Goal: Task Accomplishment & Management: Manage account settings

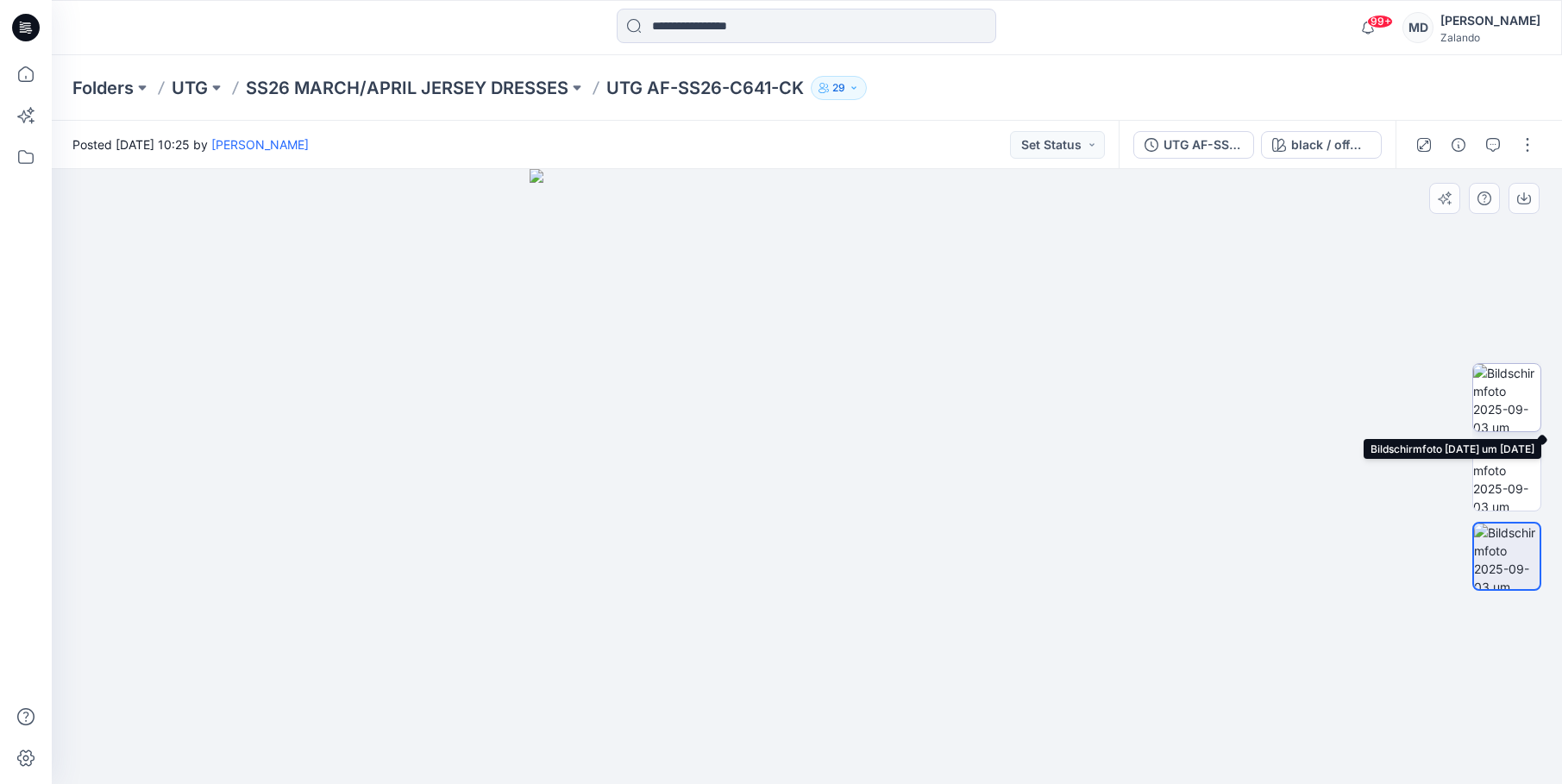
click at [844, 413] on img at bounding box center [1506, 397] width 67 height 67
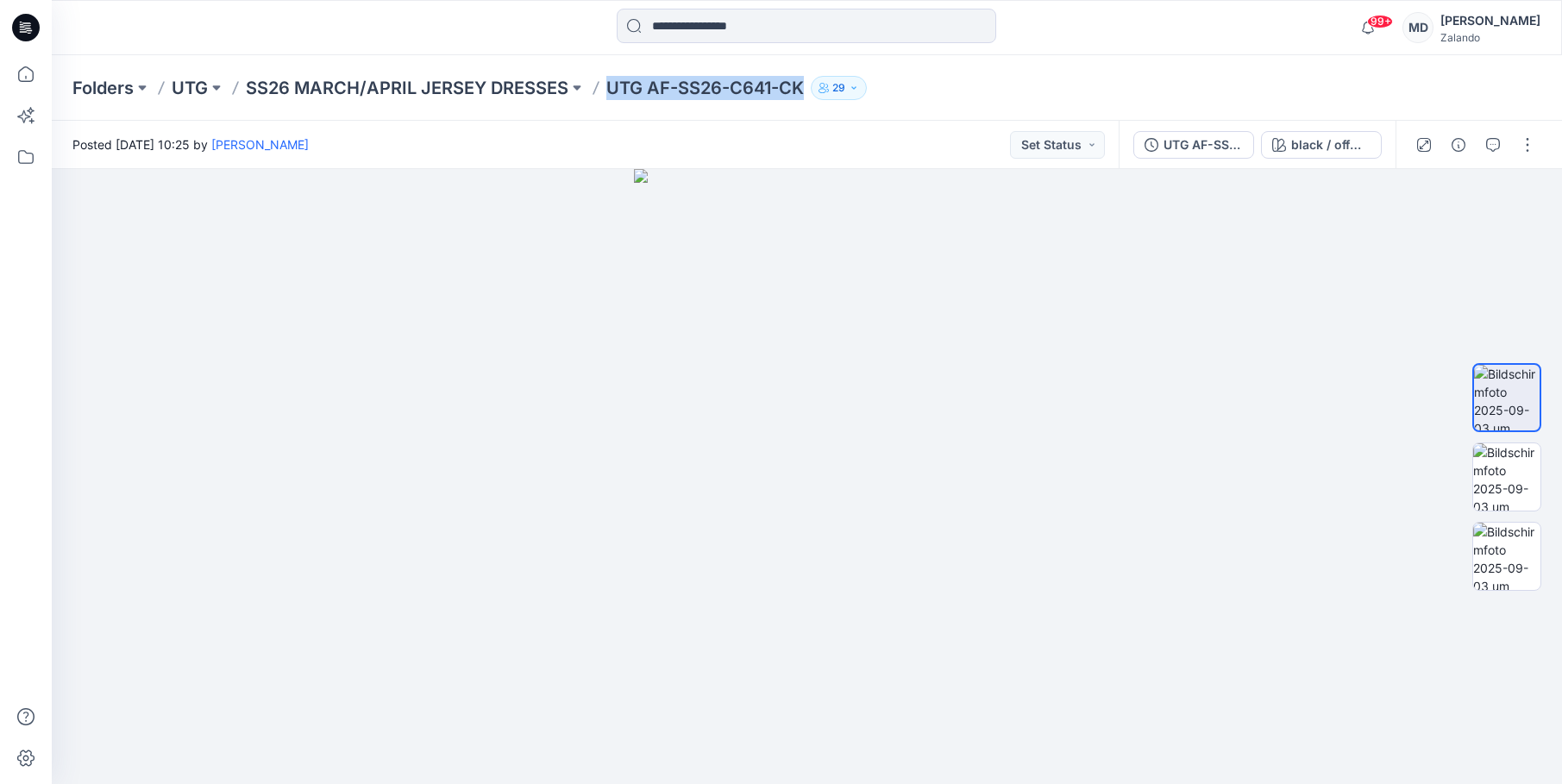
drag, startPoint x: 603, startPoint y: 84, endPoint x: 804, endPoint y: 95, distance: 201.3
click at [804, 95] on div "Folders UTG SS26 MARCH/APRIL JERSEY DRESSES UTG AF-SS26-C641-CK 29" at bounding box center [740, 88] width 1335 height 24
copy p "UTG AF-SS26-C641-CK"
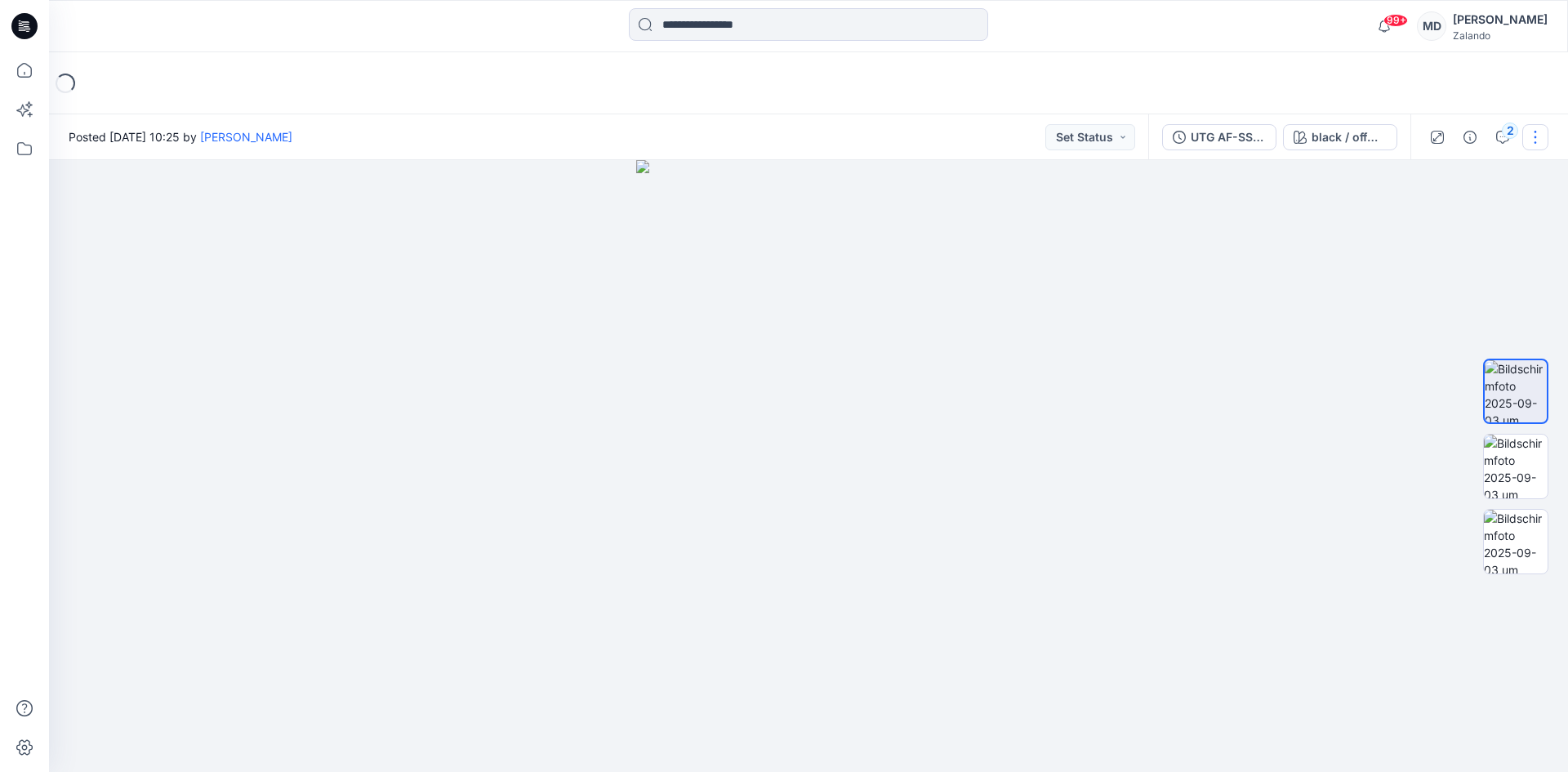
click at [1530, 144] on button "button" at bounding box center [1535, 137] width 26 height 26
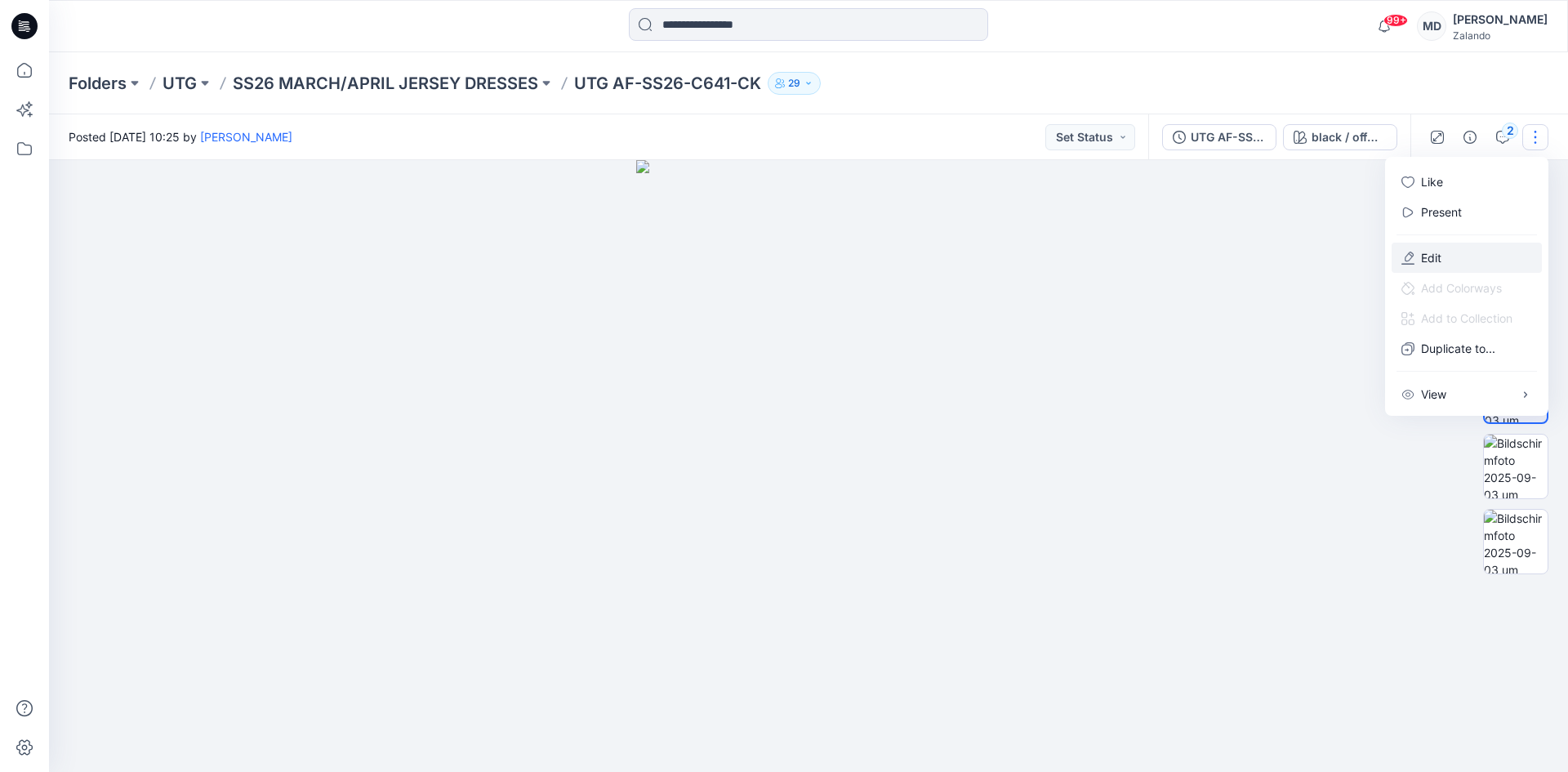
click at [1449, 257] on button "Edit" at bounding box center [1467, 258] width 151 height 31
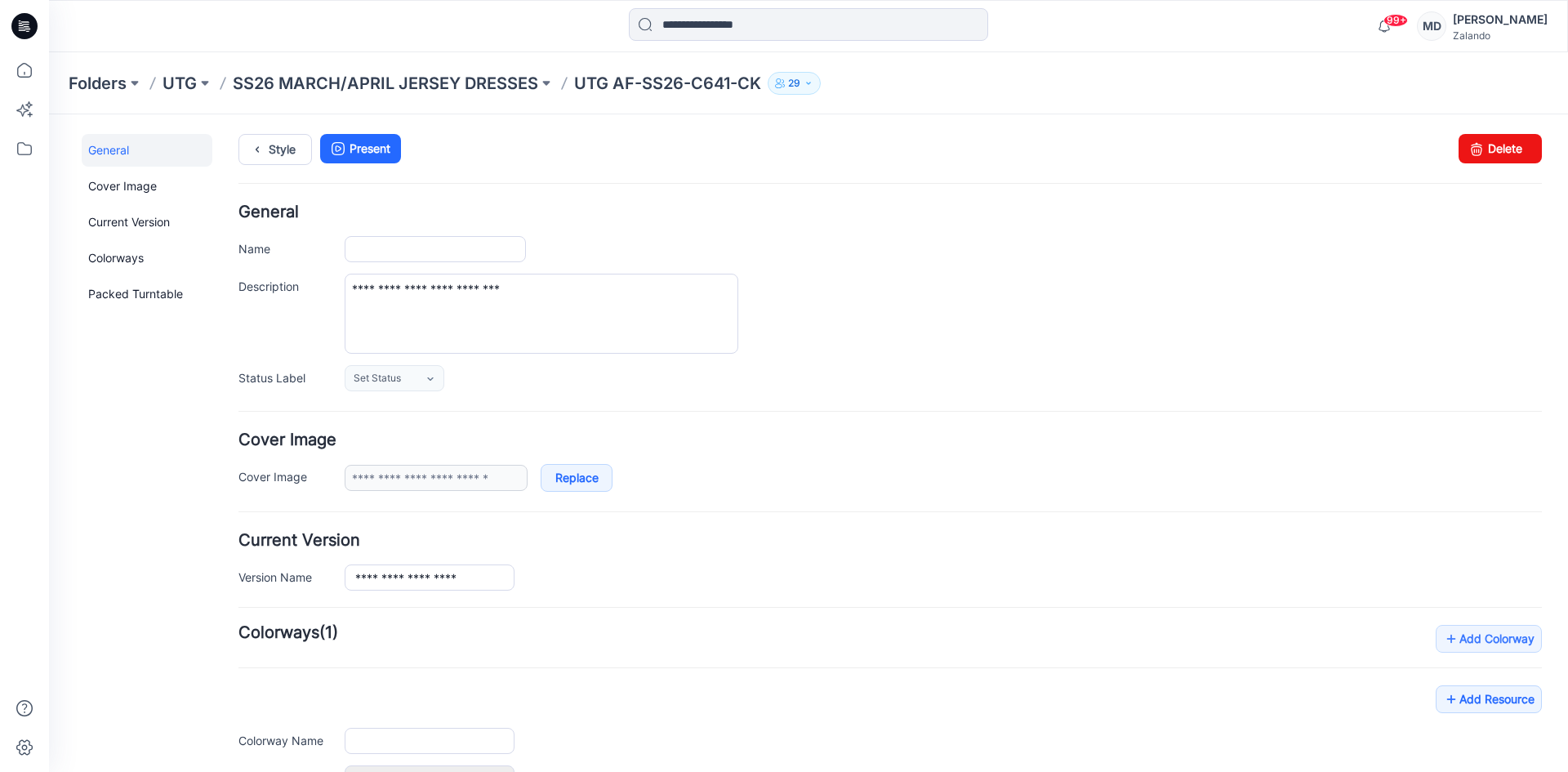
type input "**********"
click at [500, 238] on input "**********" at bounding box center [435, 249] width 181 height 26
paste input "*******"
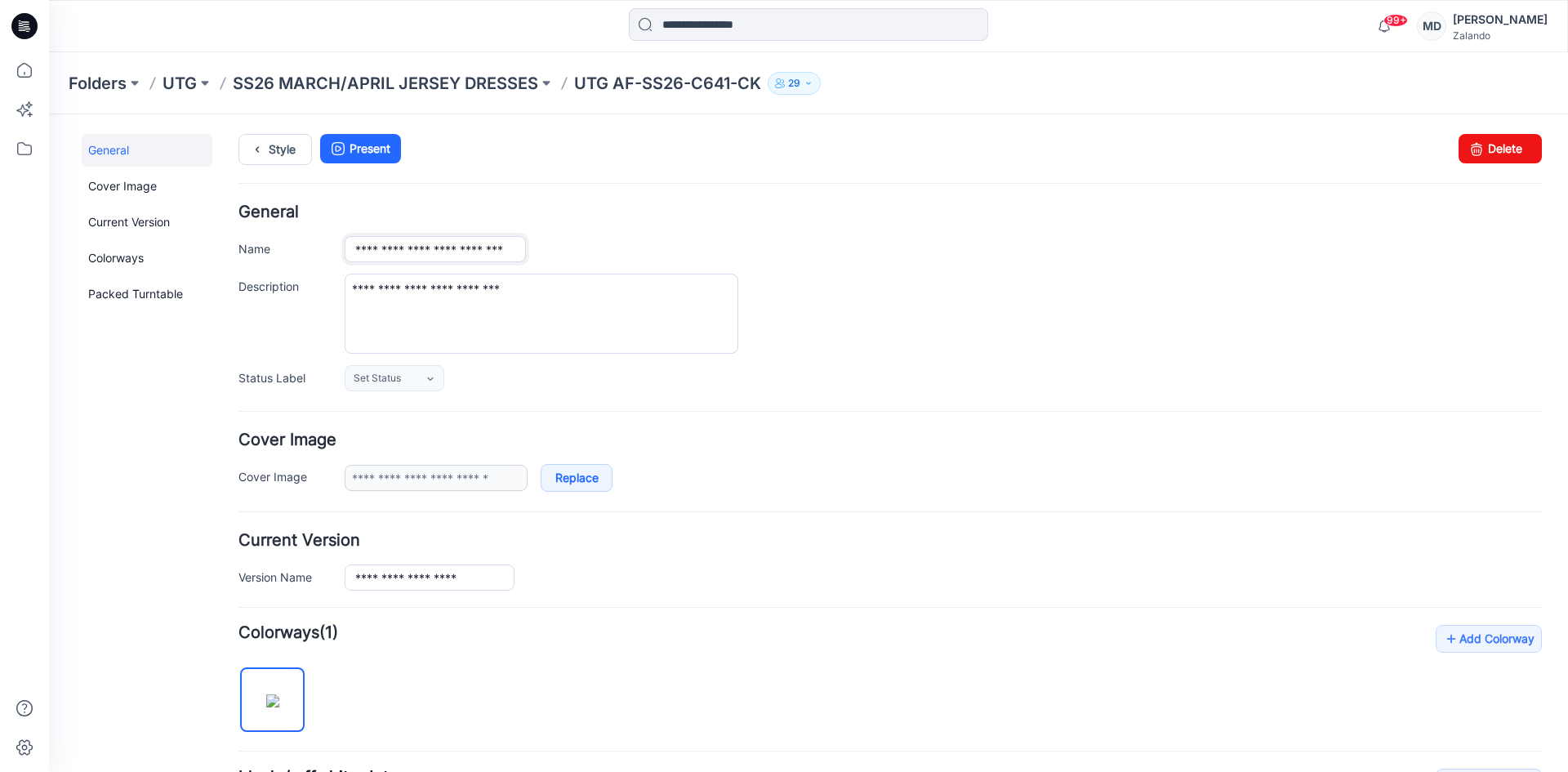
scroll to position [0, 10]
type input "**********"
click at [550, 184] on div "Style Present Changes Saved Delete" at bounding box center [889, 169] width 1304 height 71
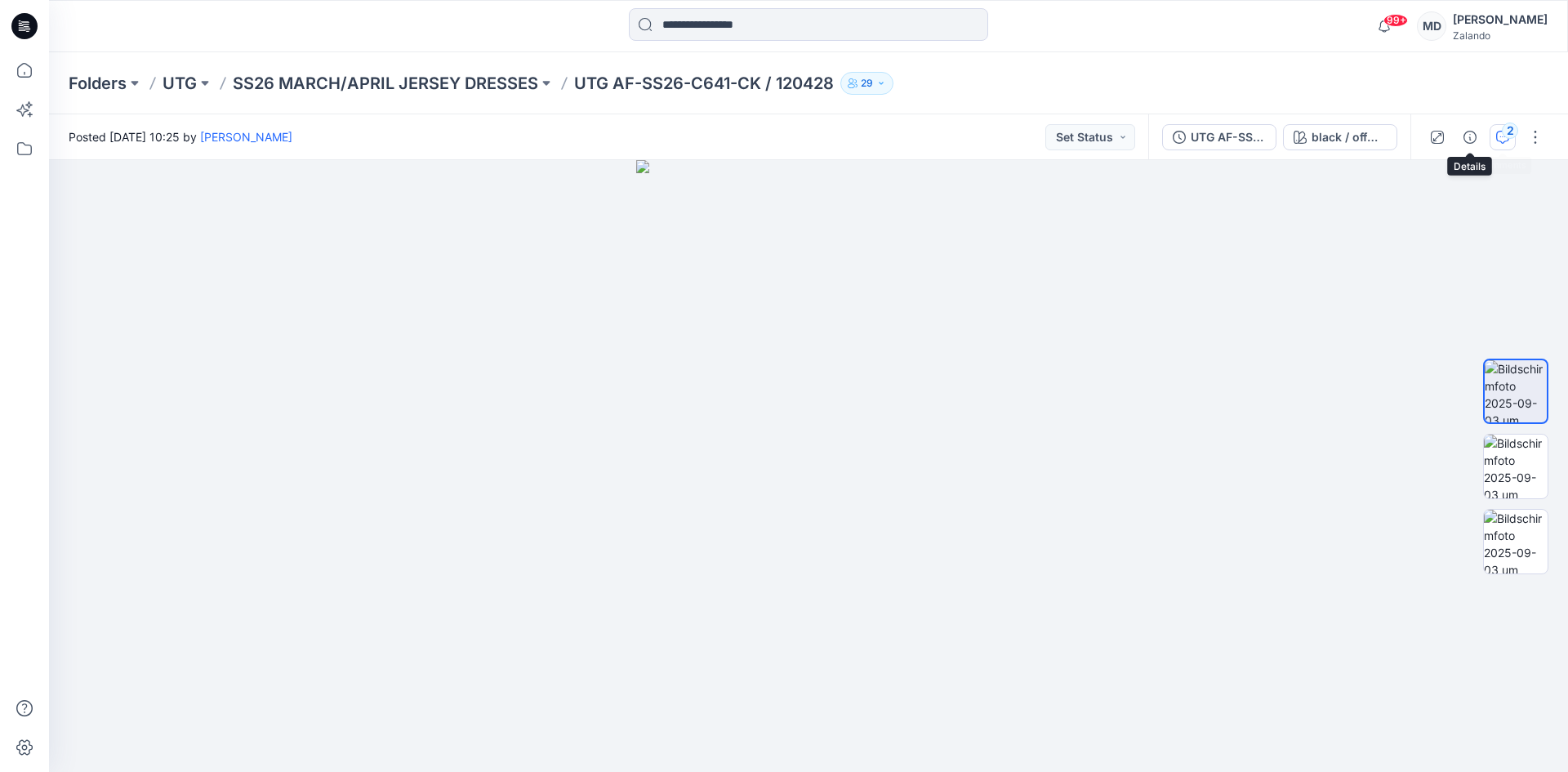
click at [1503, 134] on div "2" at bounding box center [1509, 130] width 16 height 16
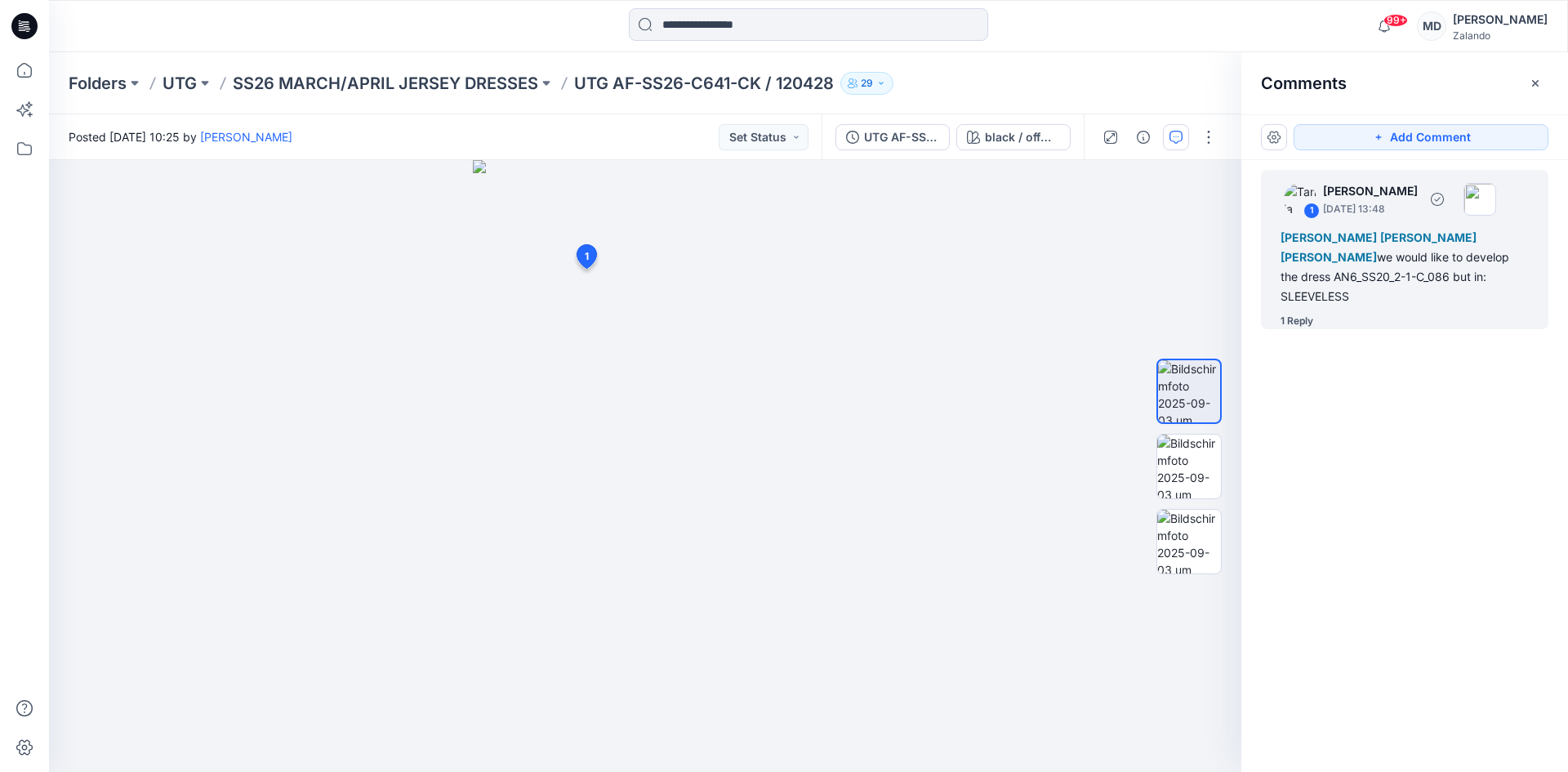
click at [1343, 285] on div "Marnie Douven Lise Stougaard Marlene Seefeldt we would like to develop the dres…" at bounding box center [1405, 267] width 248 height 78
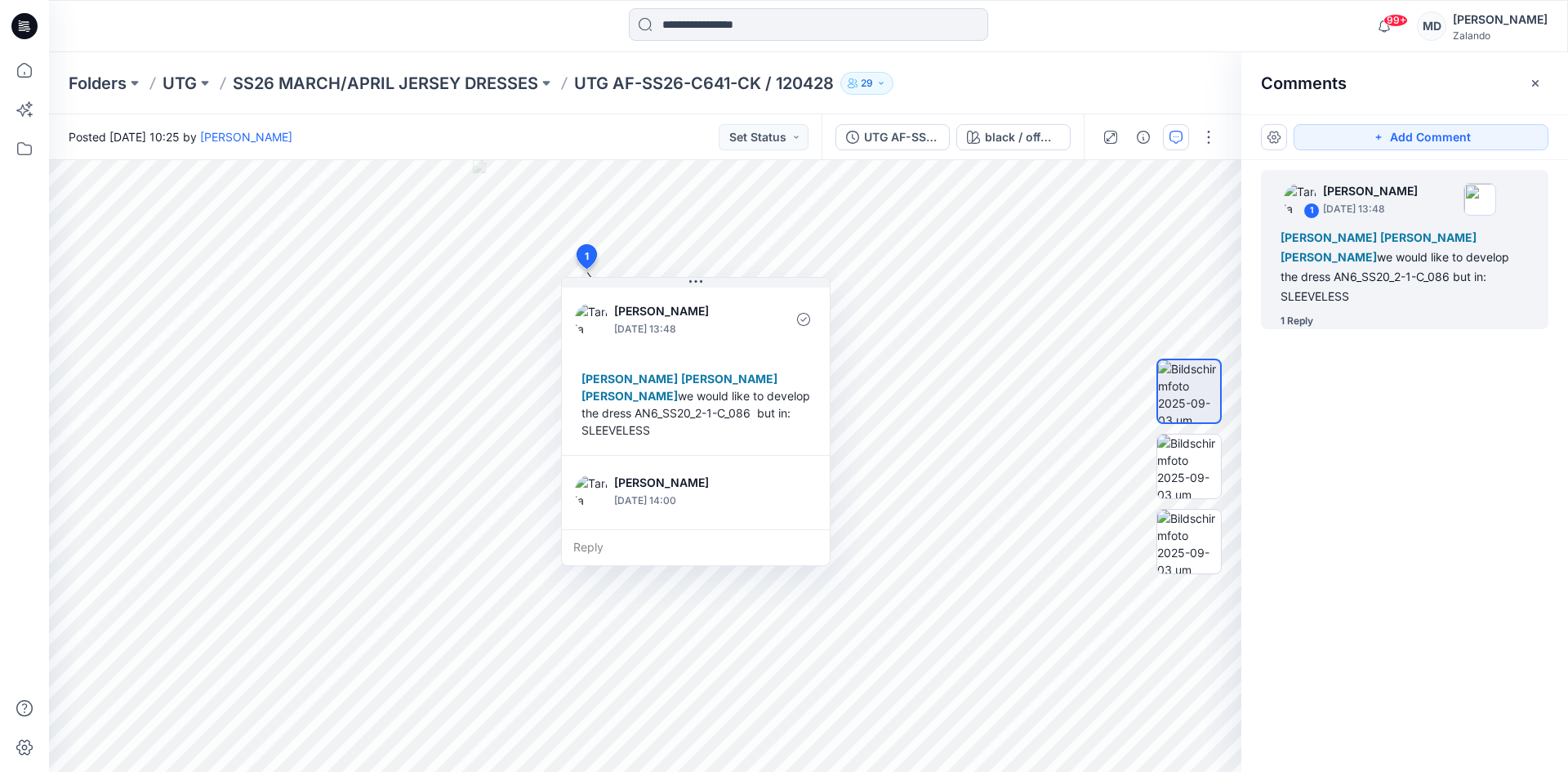
click at [974, 81] on div "Folders UTG SS26 MARCH/APRIL JERSEY DRESSES UTG AF-SS26-C641-CK / 120428 29" at bounding box center [745, 83] width 1352 height 23
click at [1340, 544] on div "1 Tania Baumeister-Hanff September 03, 2025 13:48 Marnie Douven Lise Stougaard …" at bounding box center [1405, 435] width 327 height 551
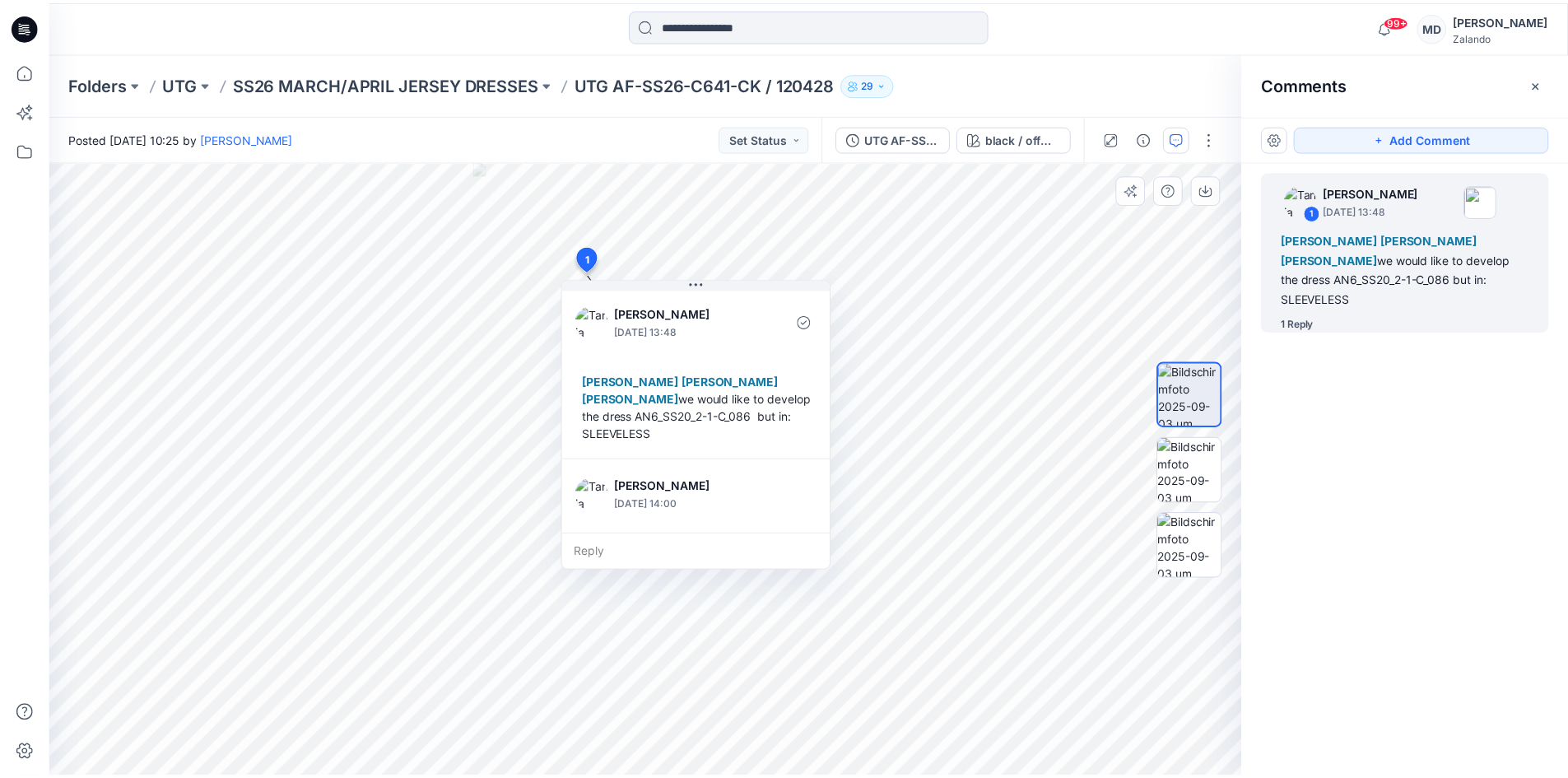
scroll to position [81, 0]
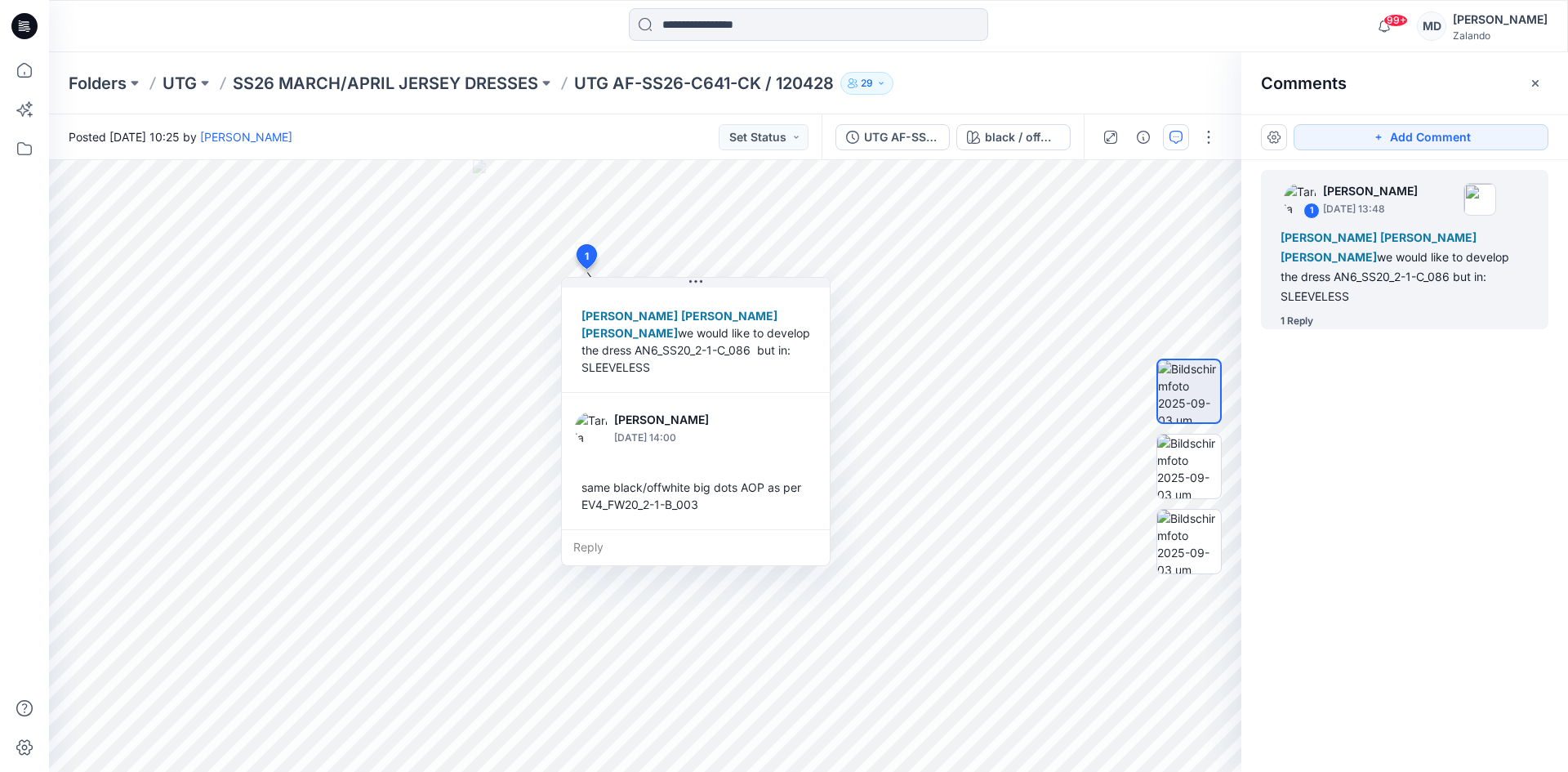
click at [940, 65] on div "Folders UTG SS26 MARCH/APRIL JERSEY DRESSES UTG AF-SS26-C641-CK / 120428 29" at bounding box center [809, 82] width 1519 height 62
click at [1533, 82] on icon "button" at bounding box center [1535, 82] width 13 height 13
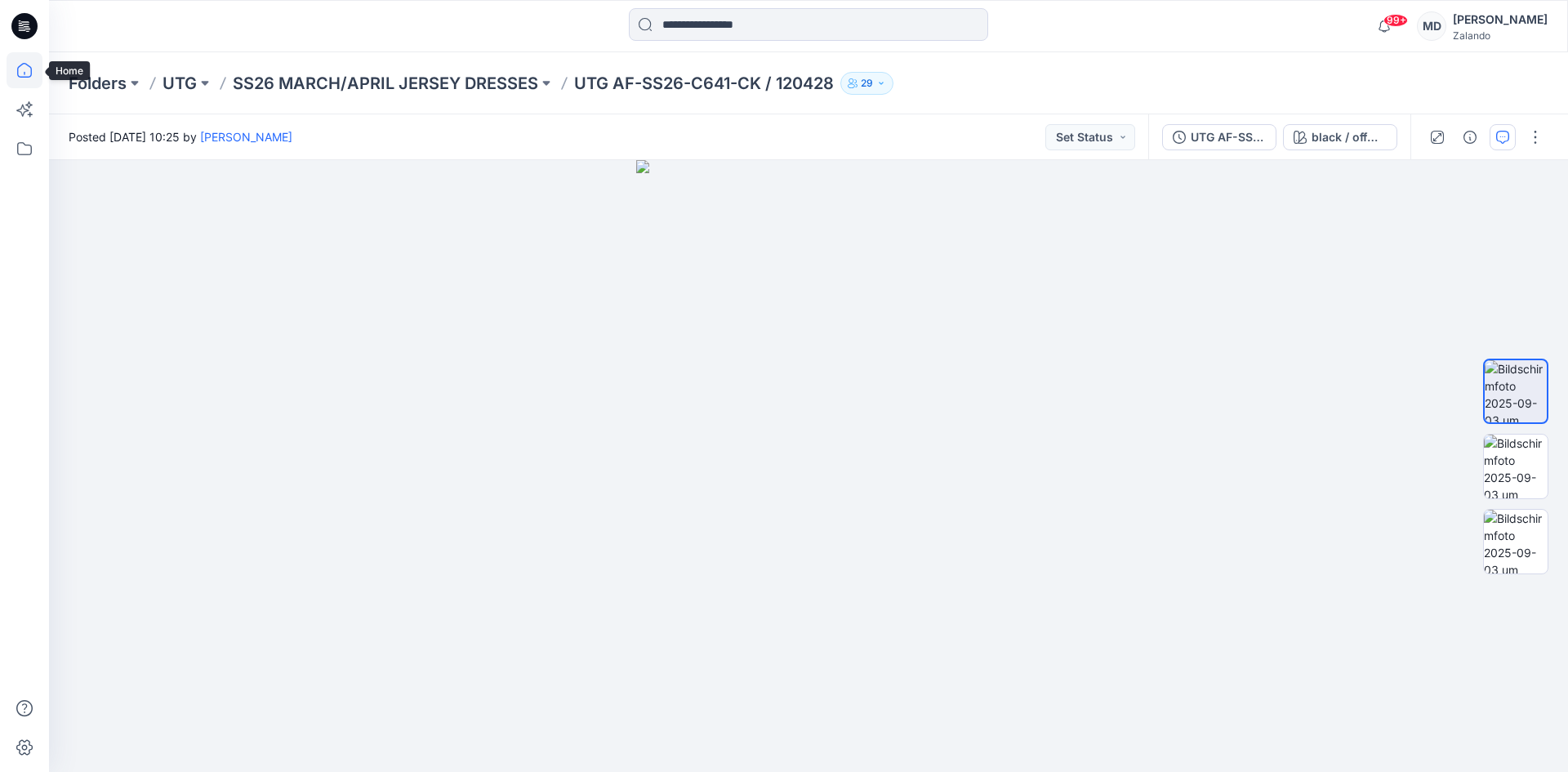
click at [30, 68] on icon at bounding box center [25, 70] width 36 height 36
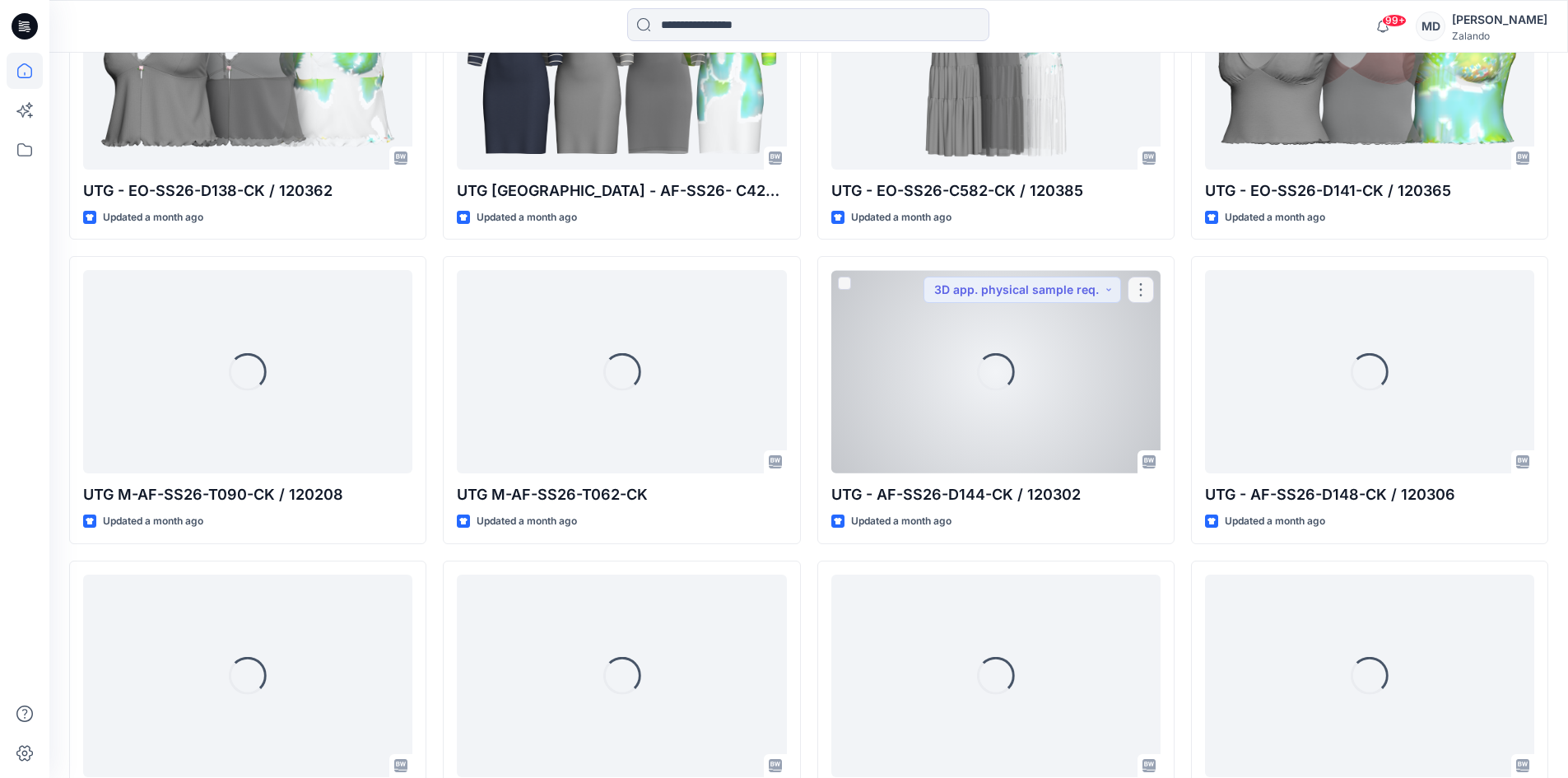
scroll to position [3993, 0]
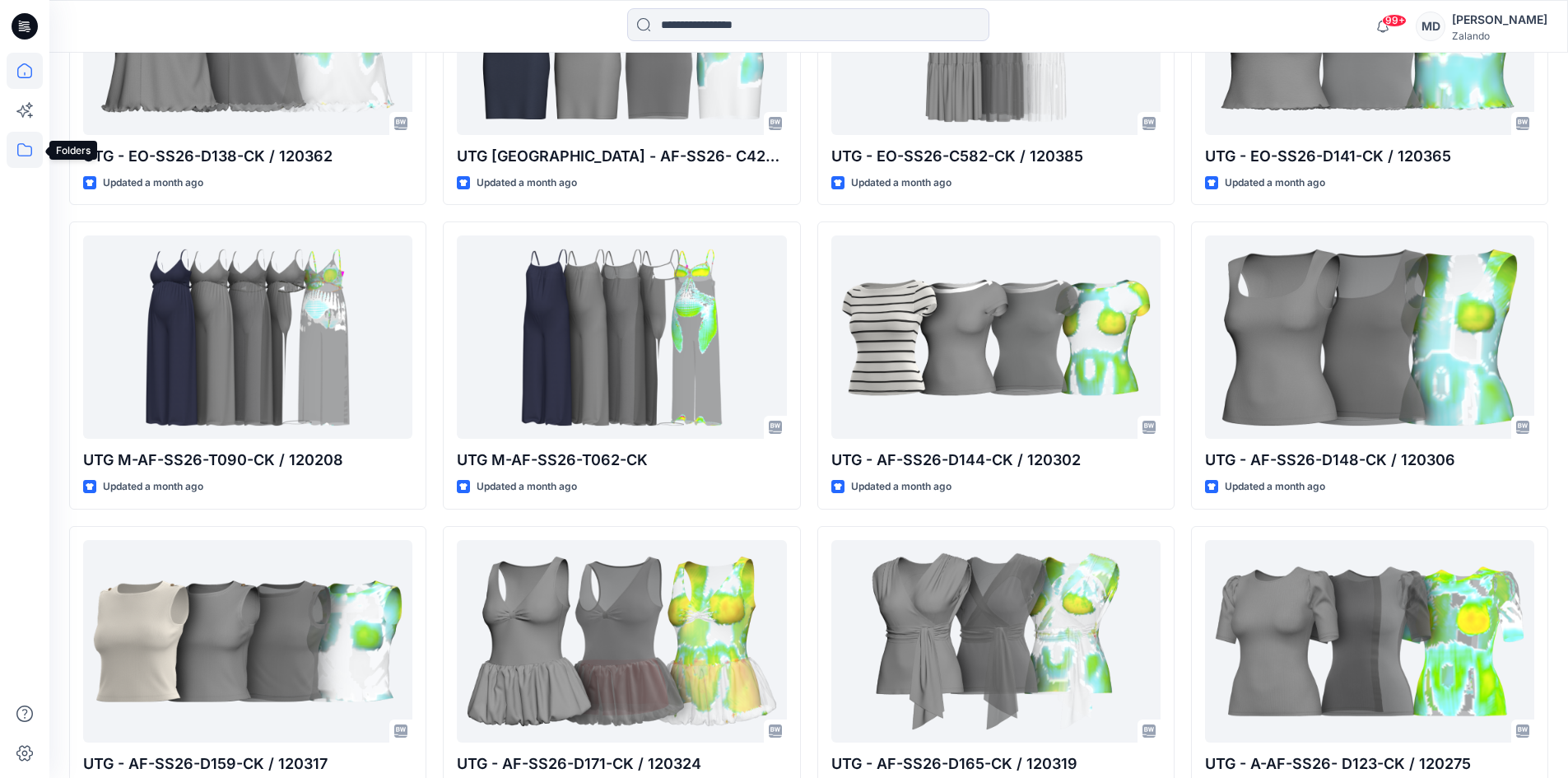
click at [20, 156] on icon at bounding box center [25, 150] width 36 height 36
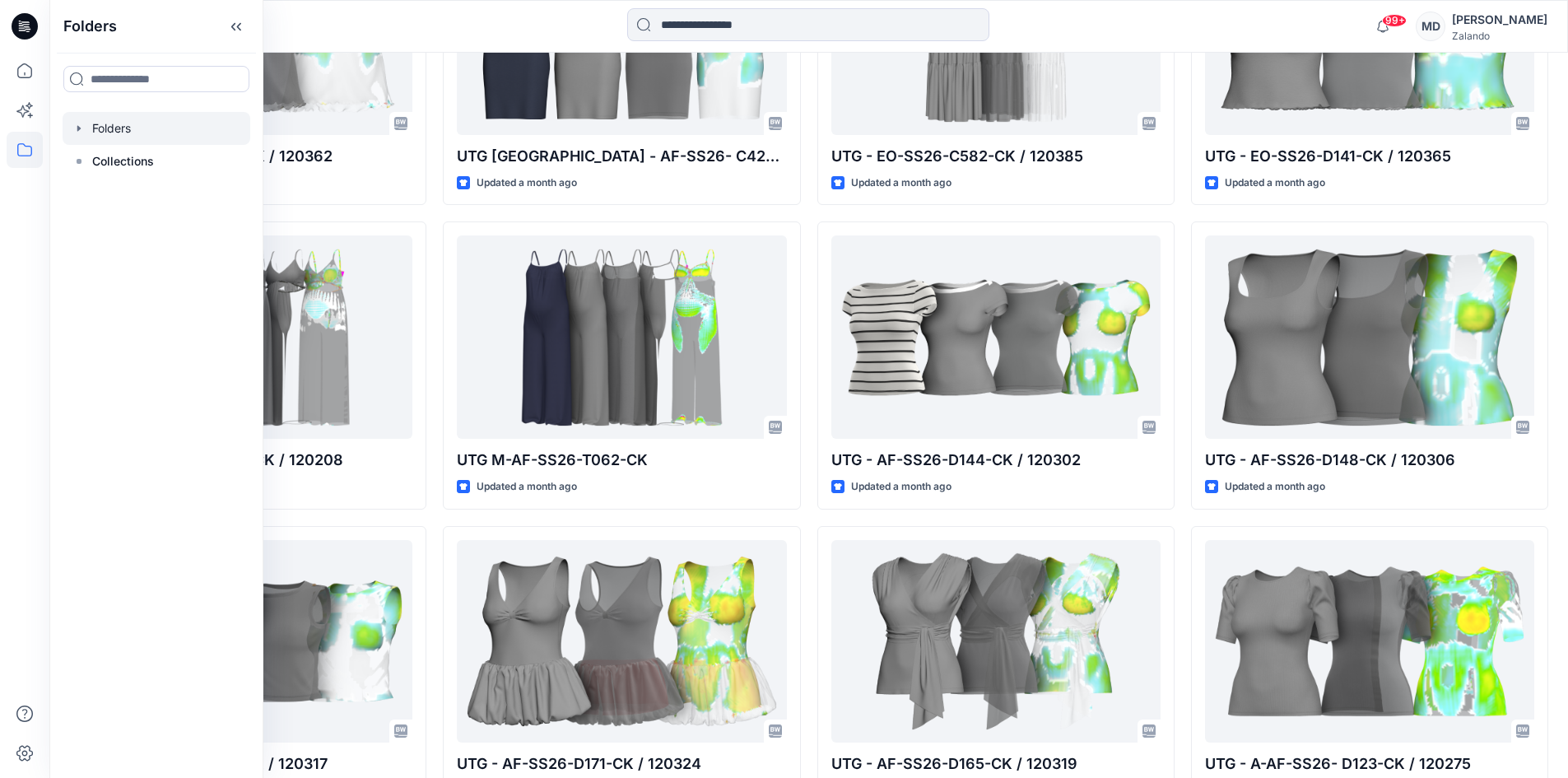
click at [118, 129] on div at bounding box center [156, 129] width 188 height 33
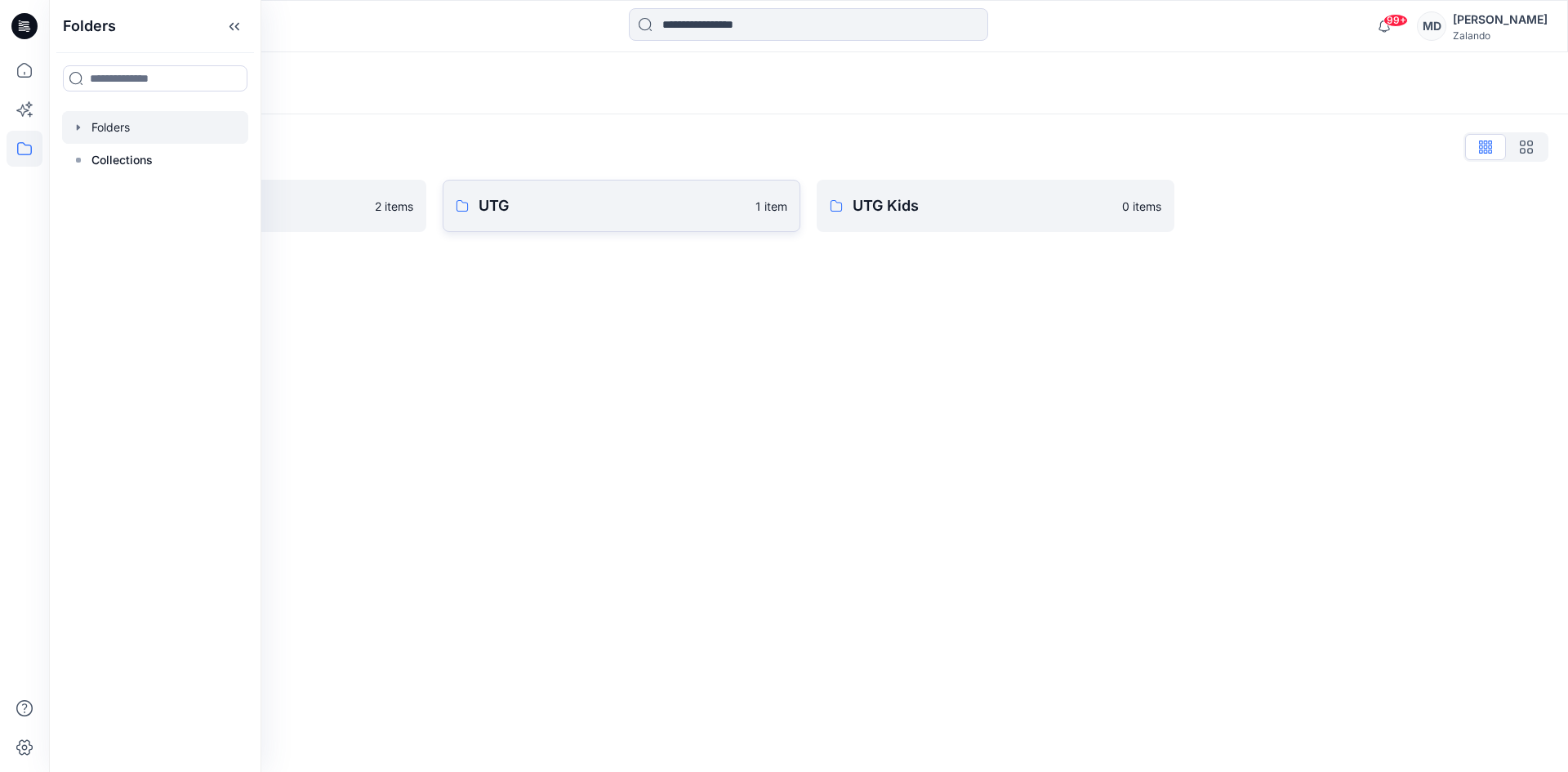
click at [578, 196] on p "UTG" at bounding box center [612, 206] width 267 height 23
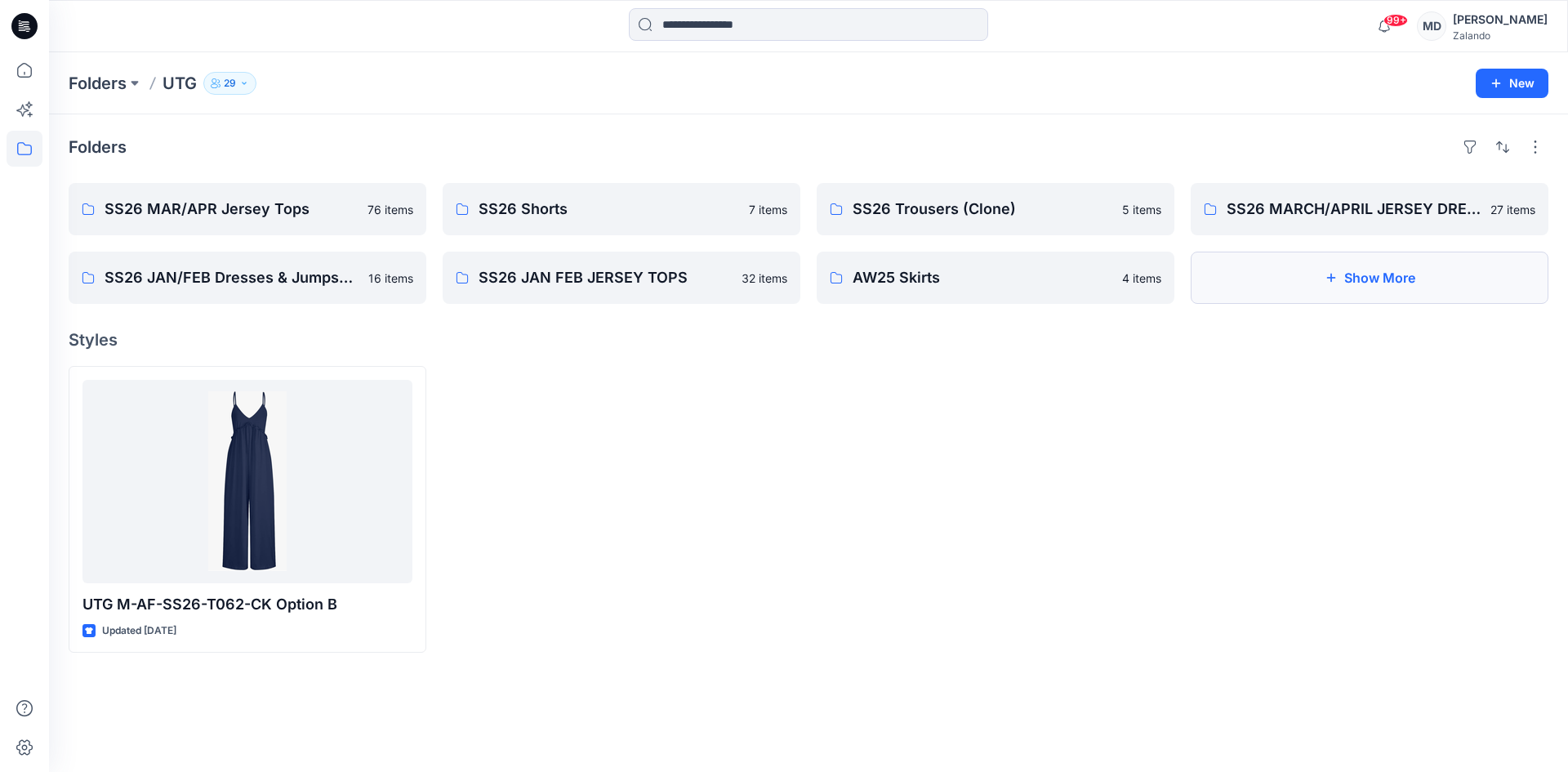
click at [1255, 298] on button "Show More" at bounding box center [1369, 277] width 358 height 52
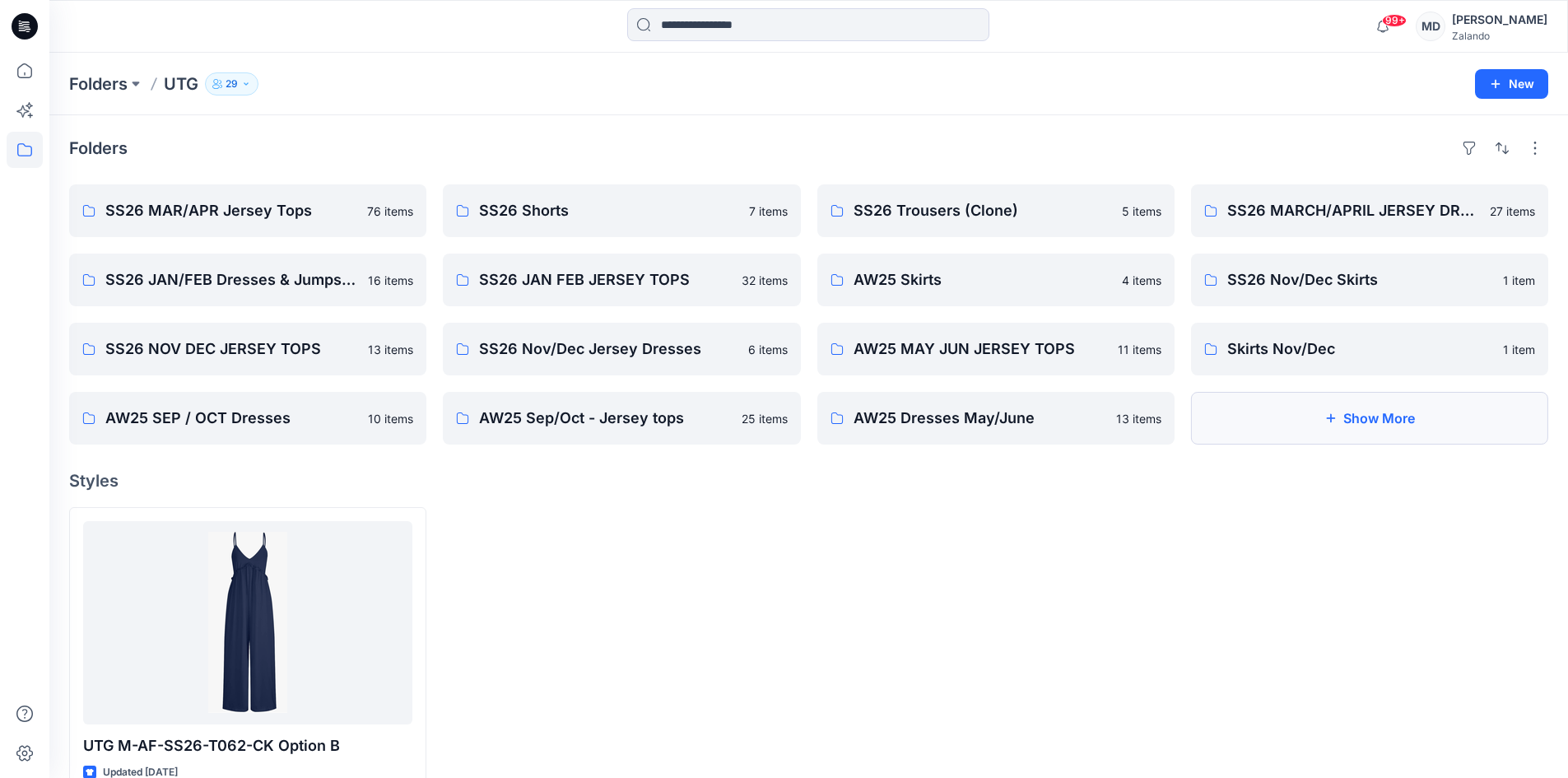
click at [1310, 436] on button "Show More" at bounding box center [1369, 417] width 357 height 52
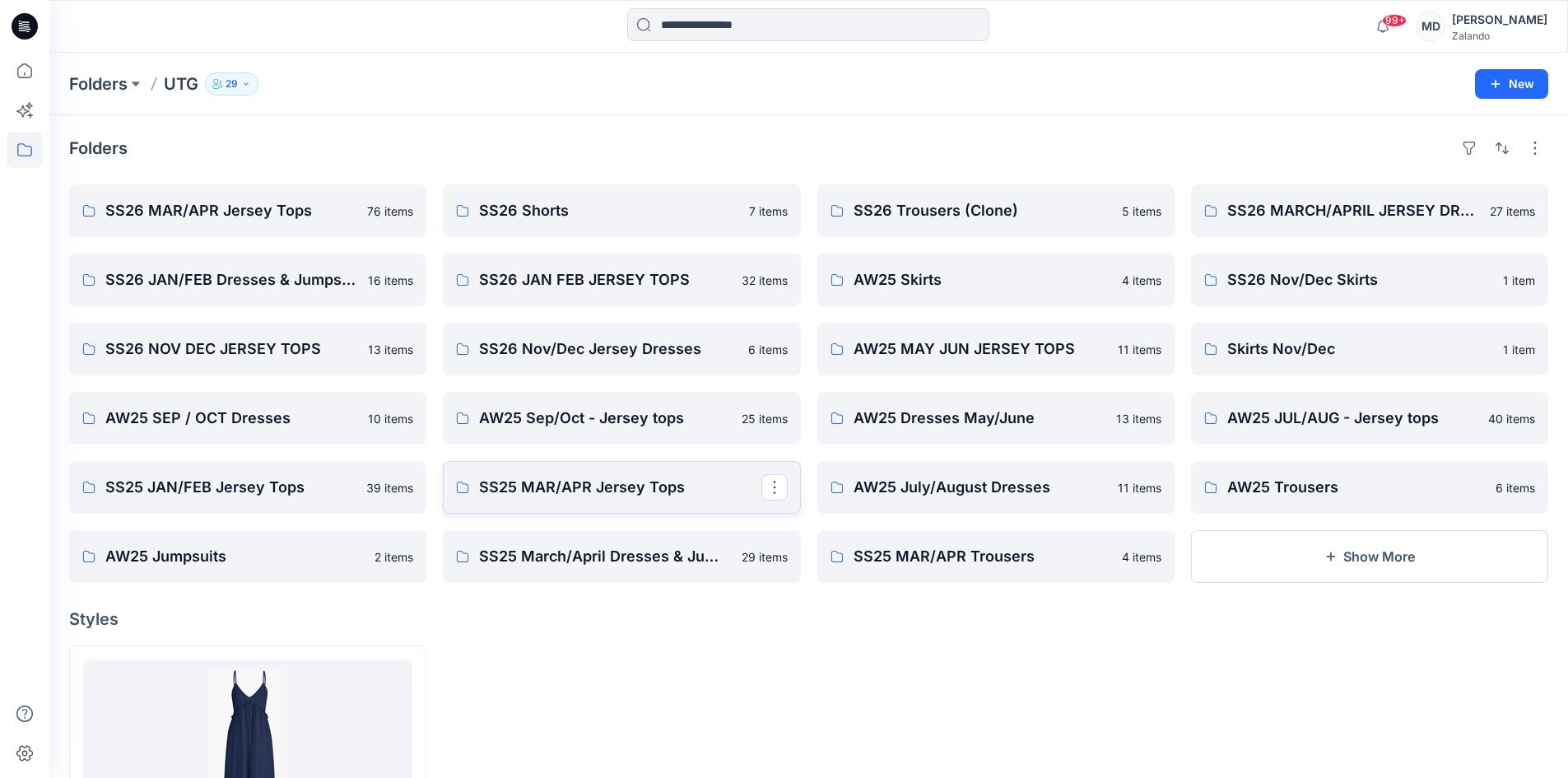
click at [666, 495] on p "SS25 MAR/APR Jersey Tops" at bounding box center [619, 487] width 281 height 23
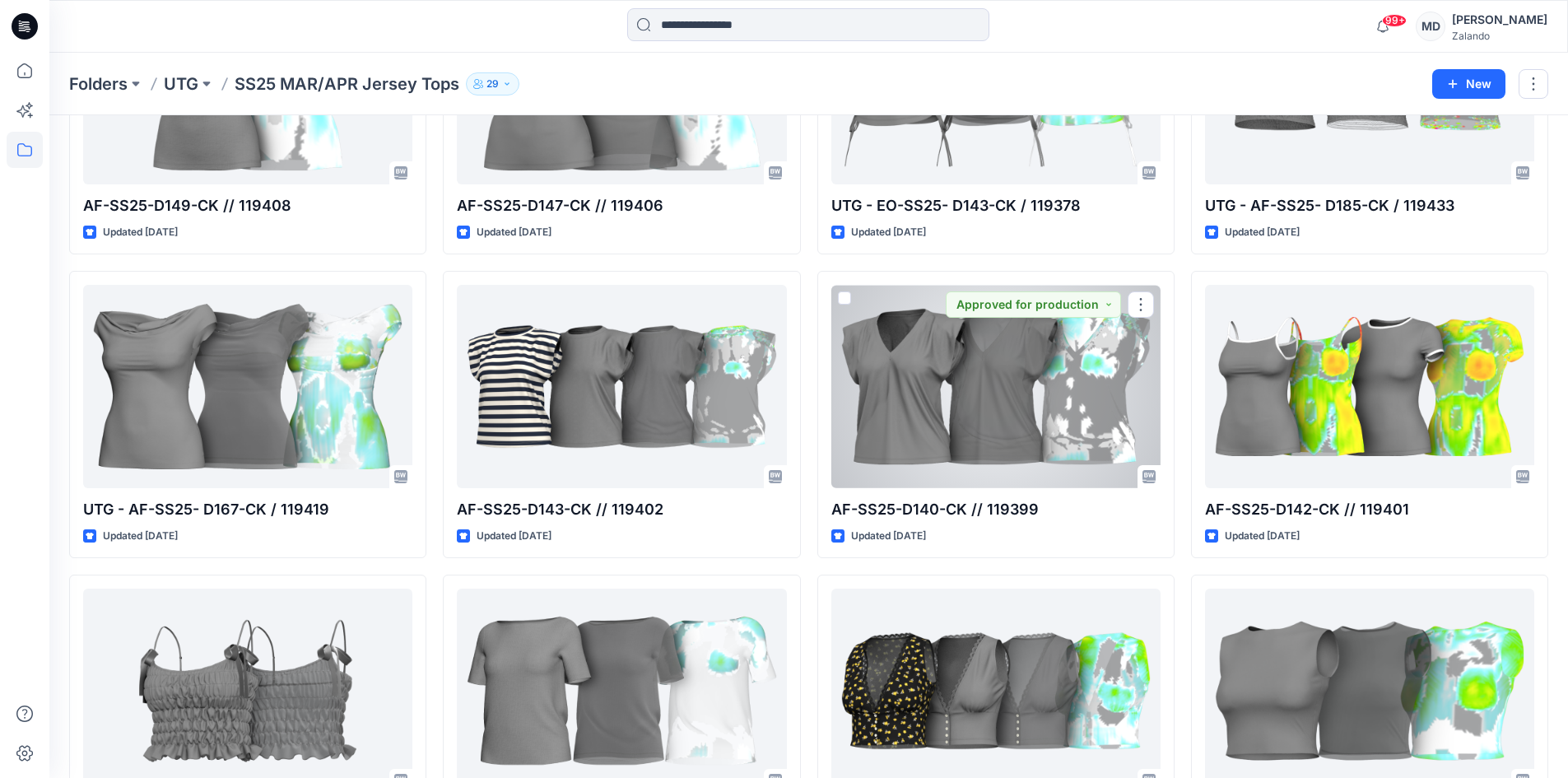
scroll to position [247, 0]
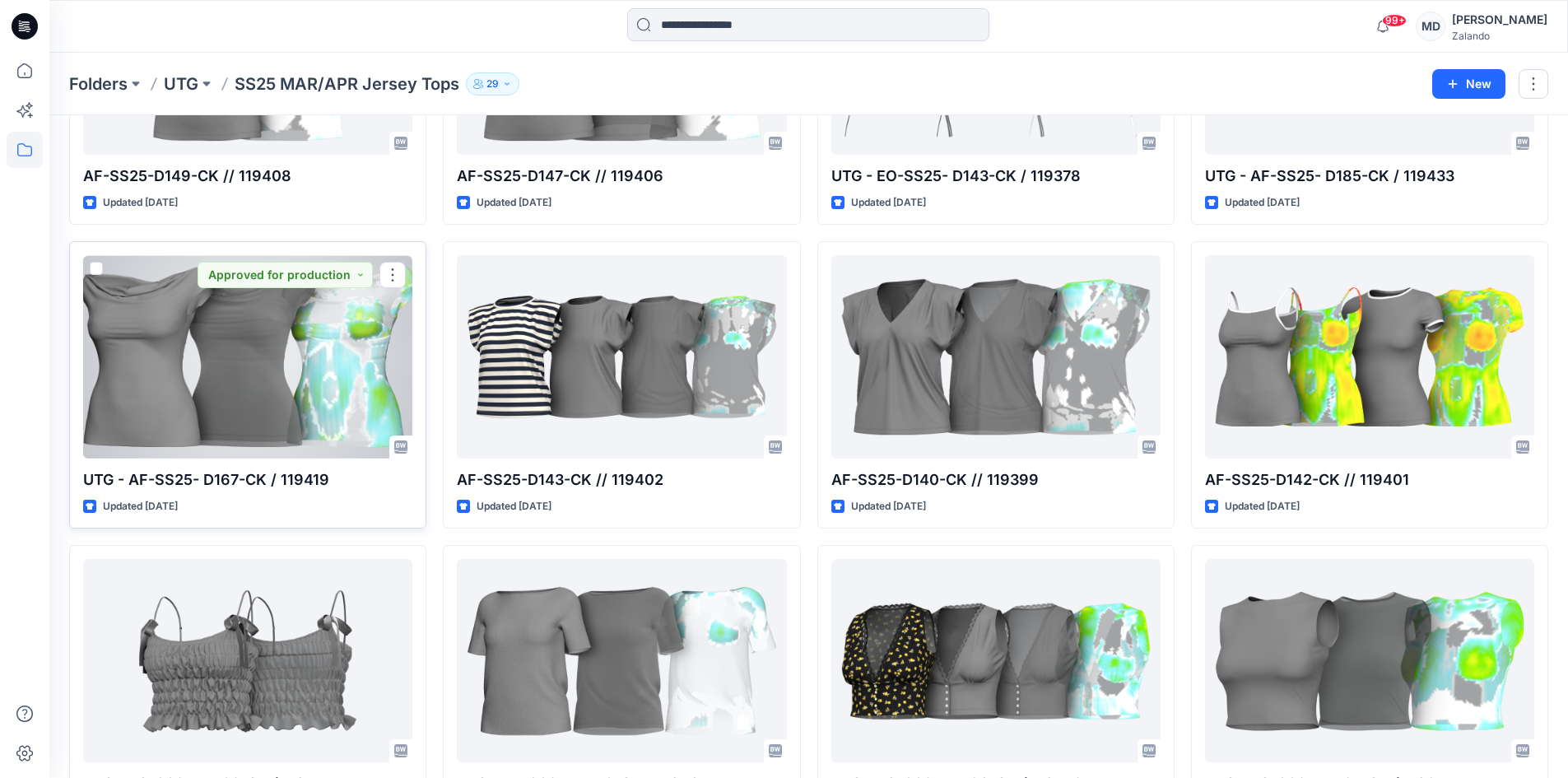
click at [320, 368] on div at bounding box center [248, 356] width 329 height 203
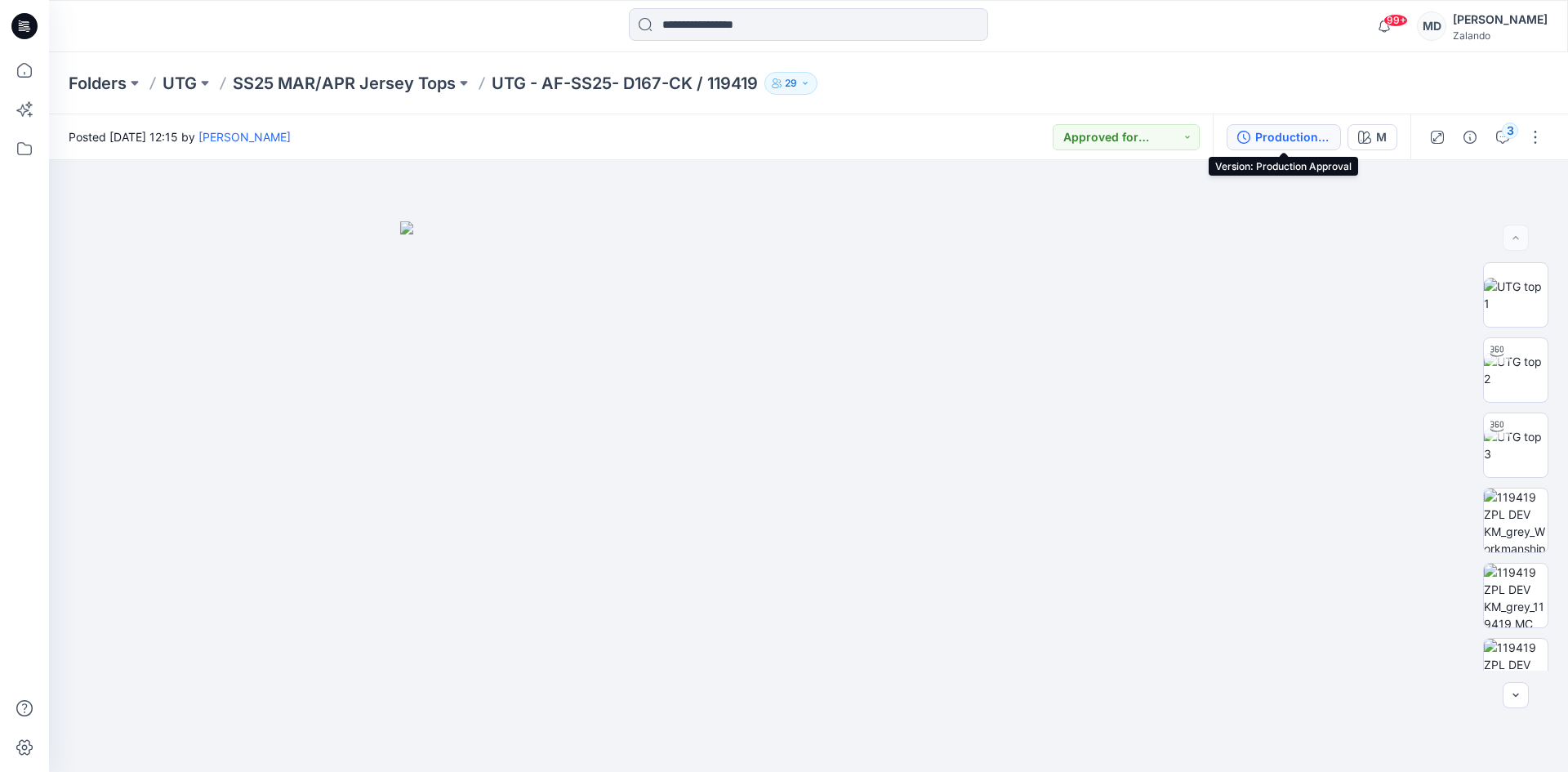
click at [1279, 131] on div "Production Approval" at bounding box center [1292, 137] width 75 height 18
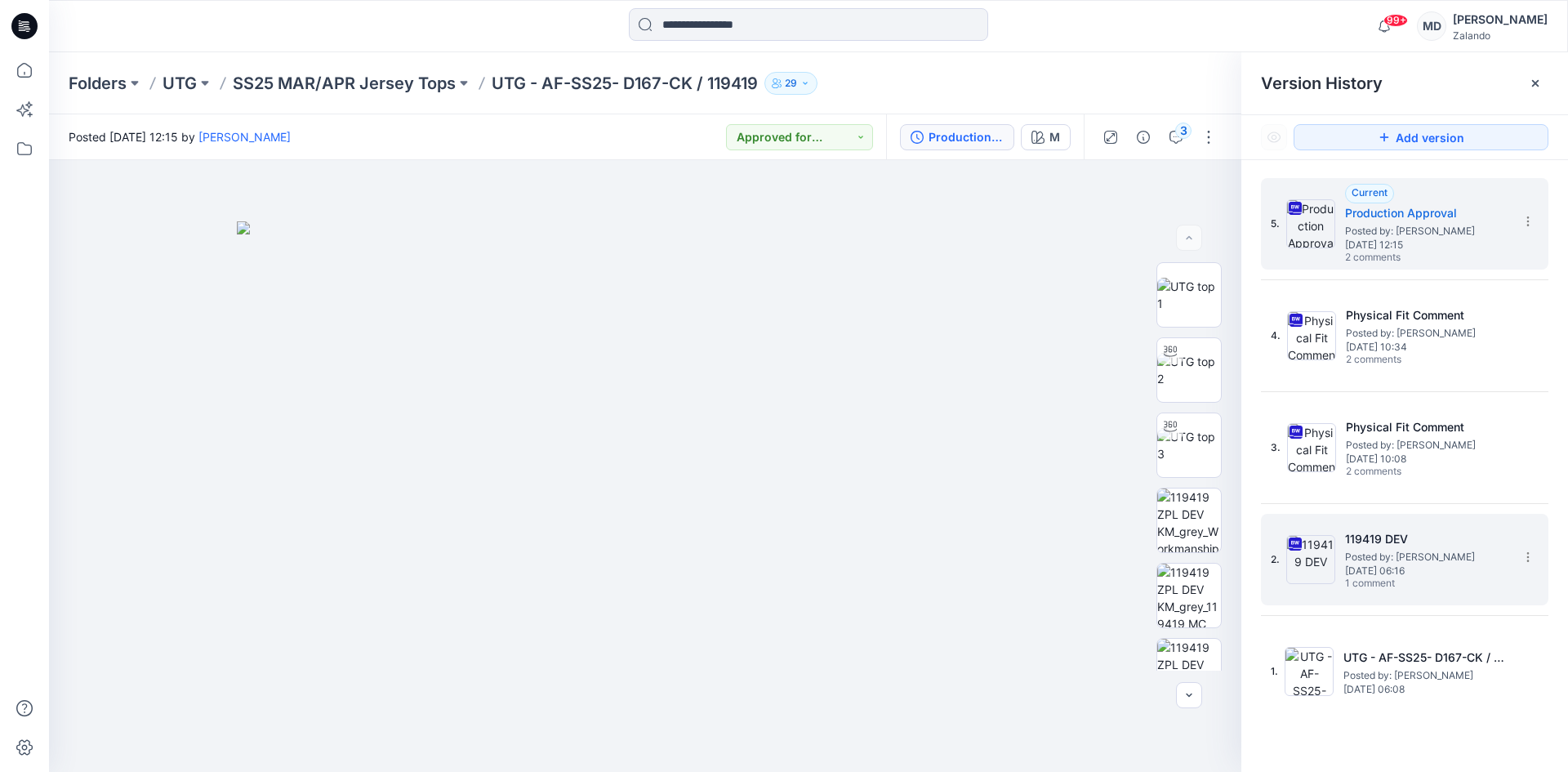
click at [1433, 587] on span "1 comment" at bounding box center [1402, 583] width 114 height 13
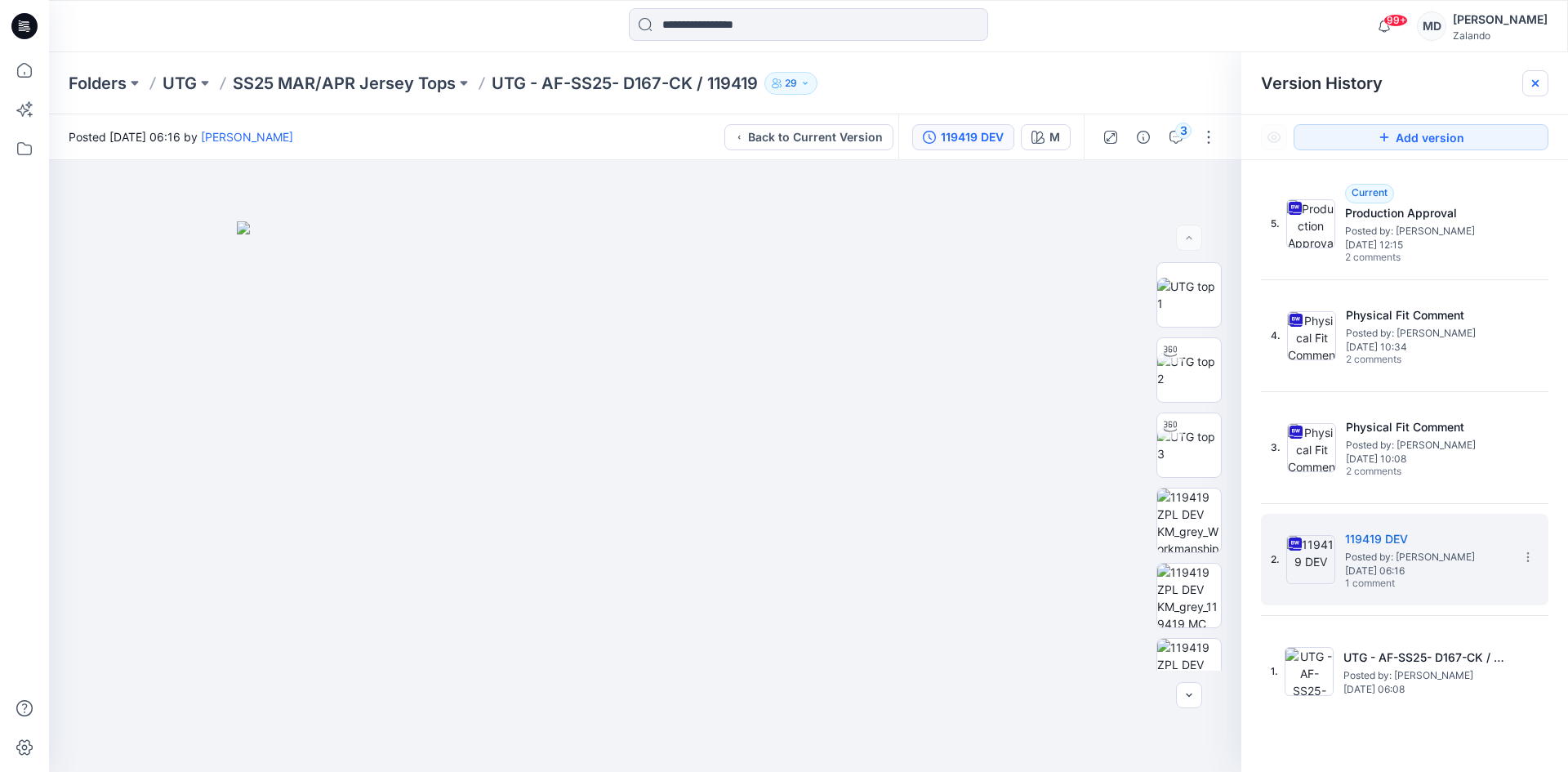
click at [1542, 78] on div at bounding box center [1535, 83] width 26 height 26
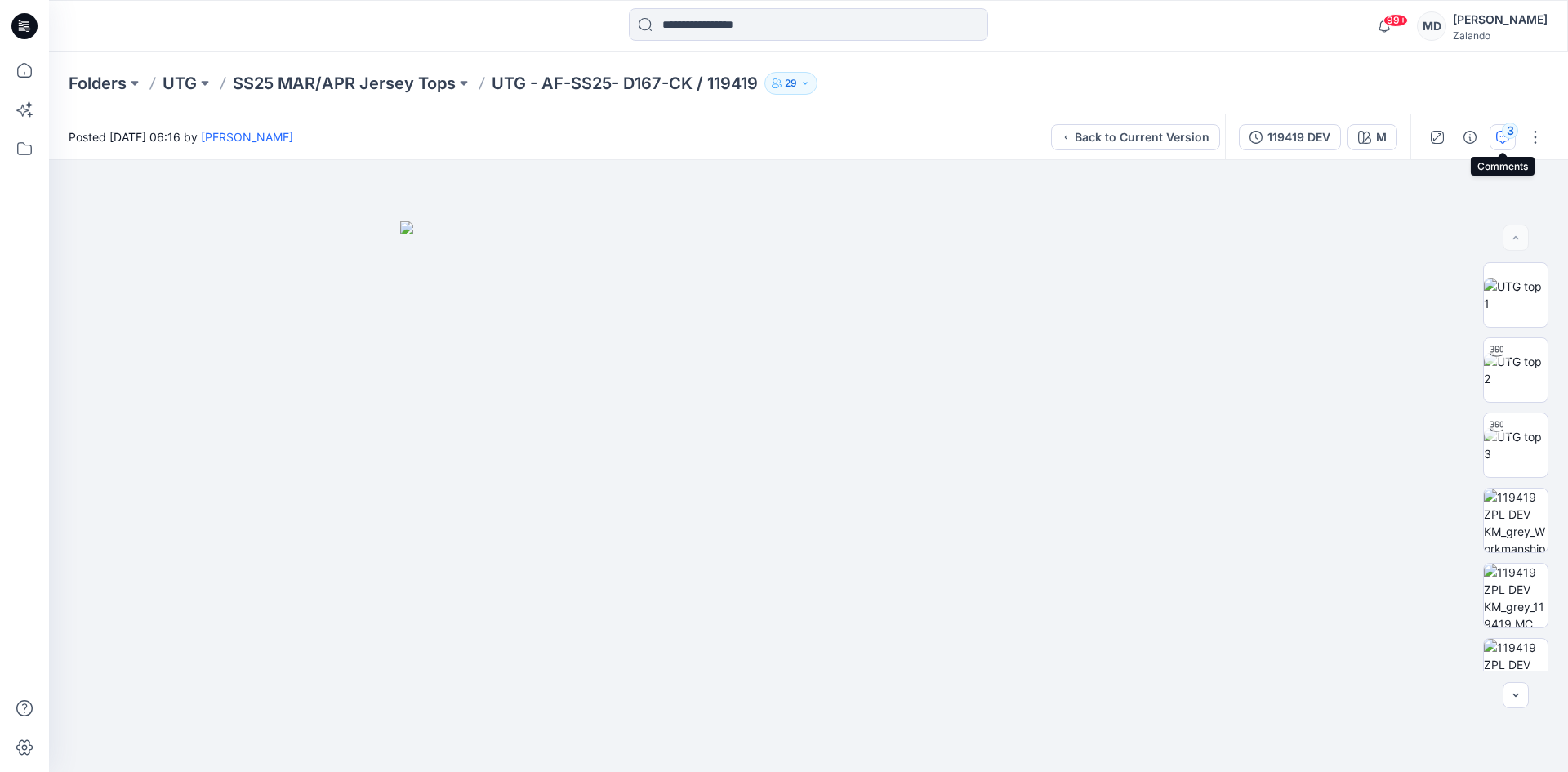
click at [1514, 134] on div "3" at bounding box center [1509, 130] width 16 height 16
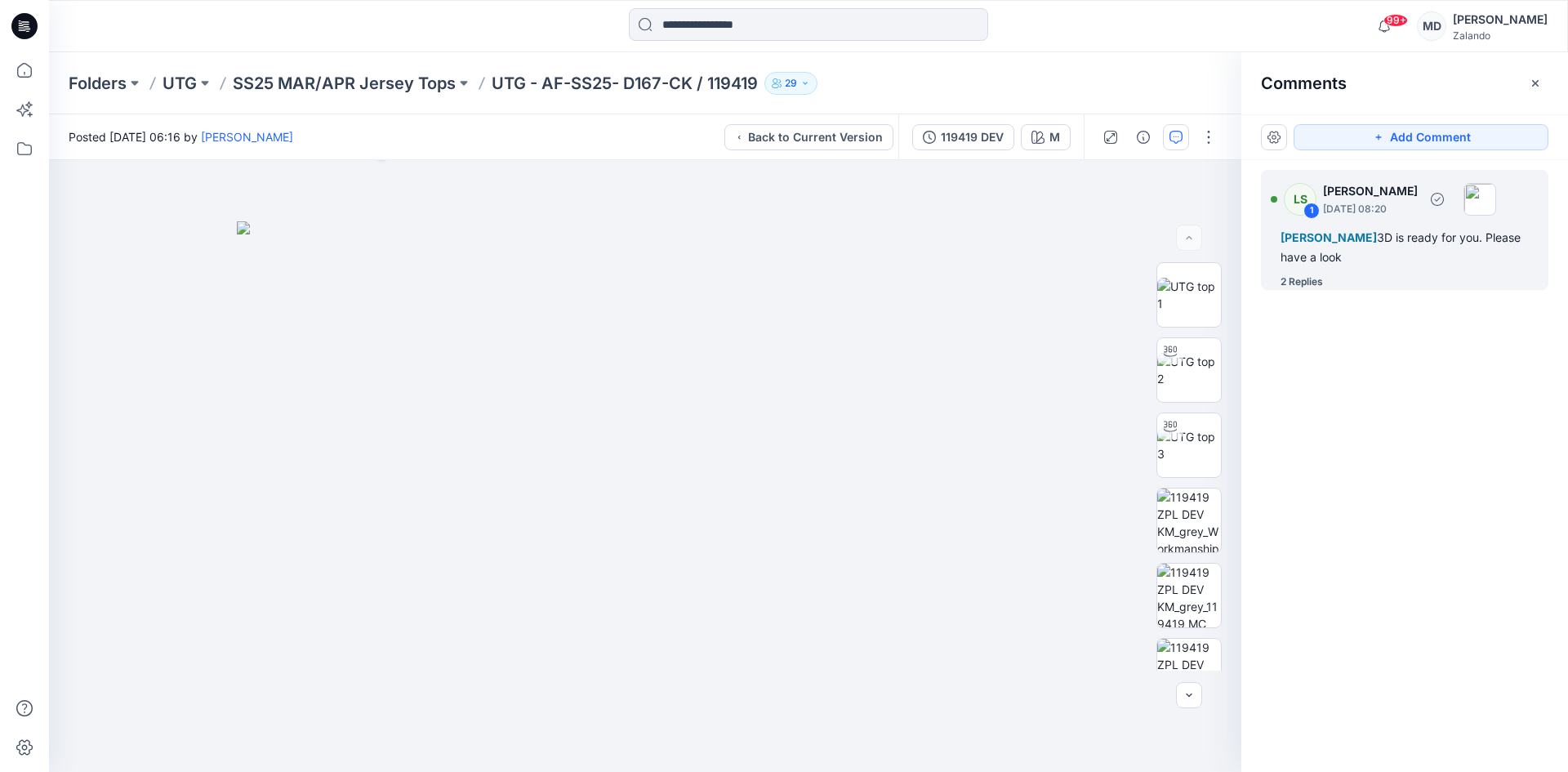
click at [1400, 279] on div "2 Replies" at bounding box center [1414, 281] width 268 height 16
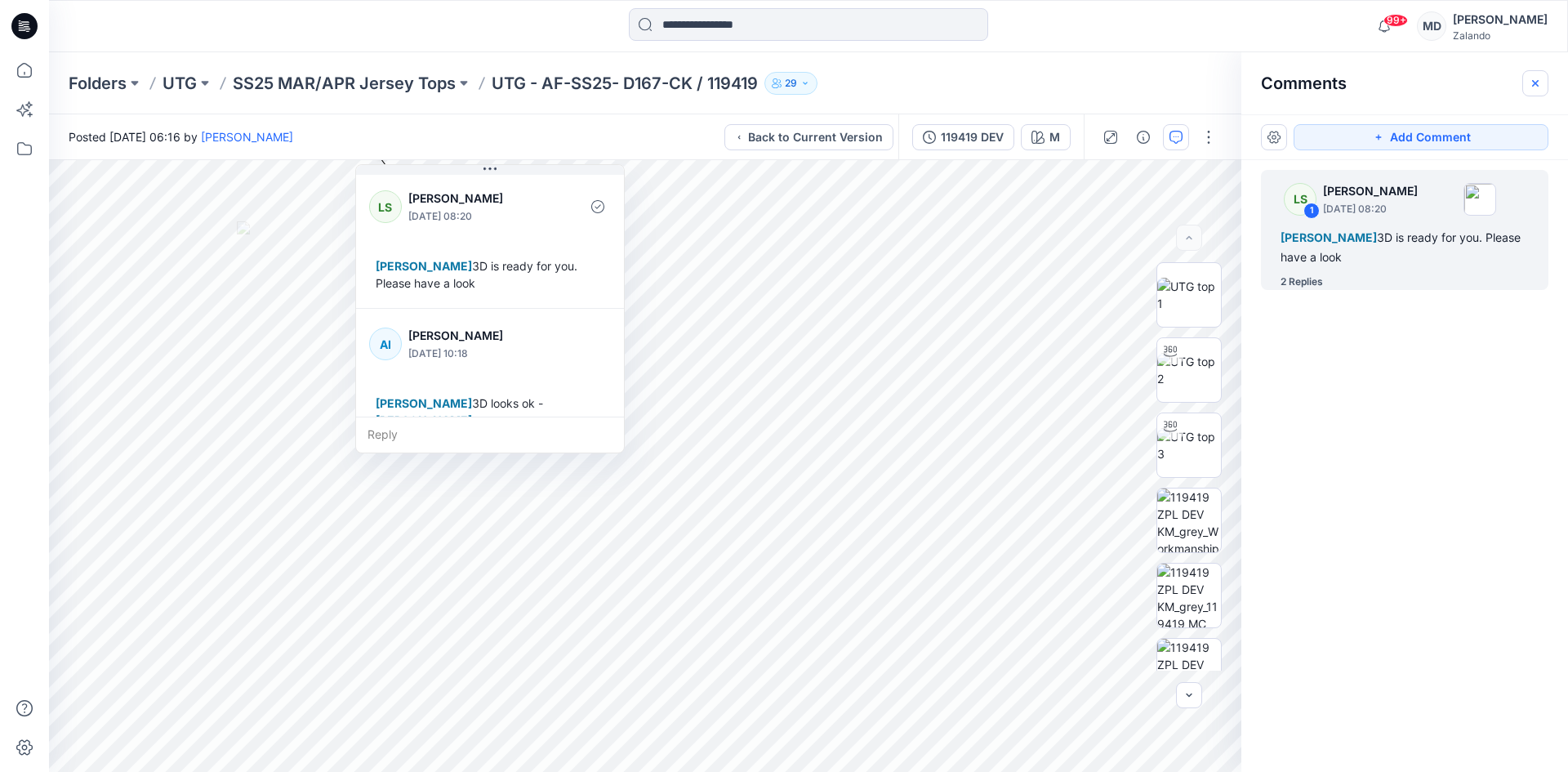
click at [1538, 77] on icon "button" at bounding box center [1535, 82] width 13 height 13
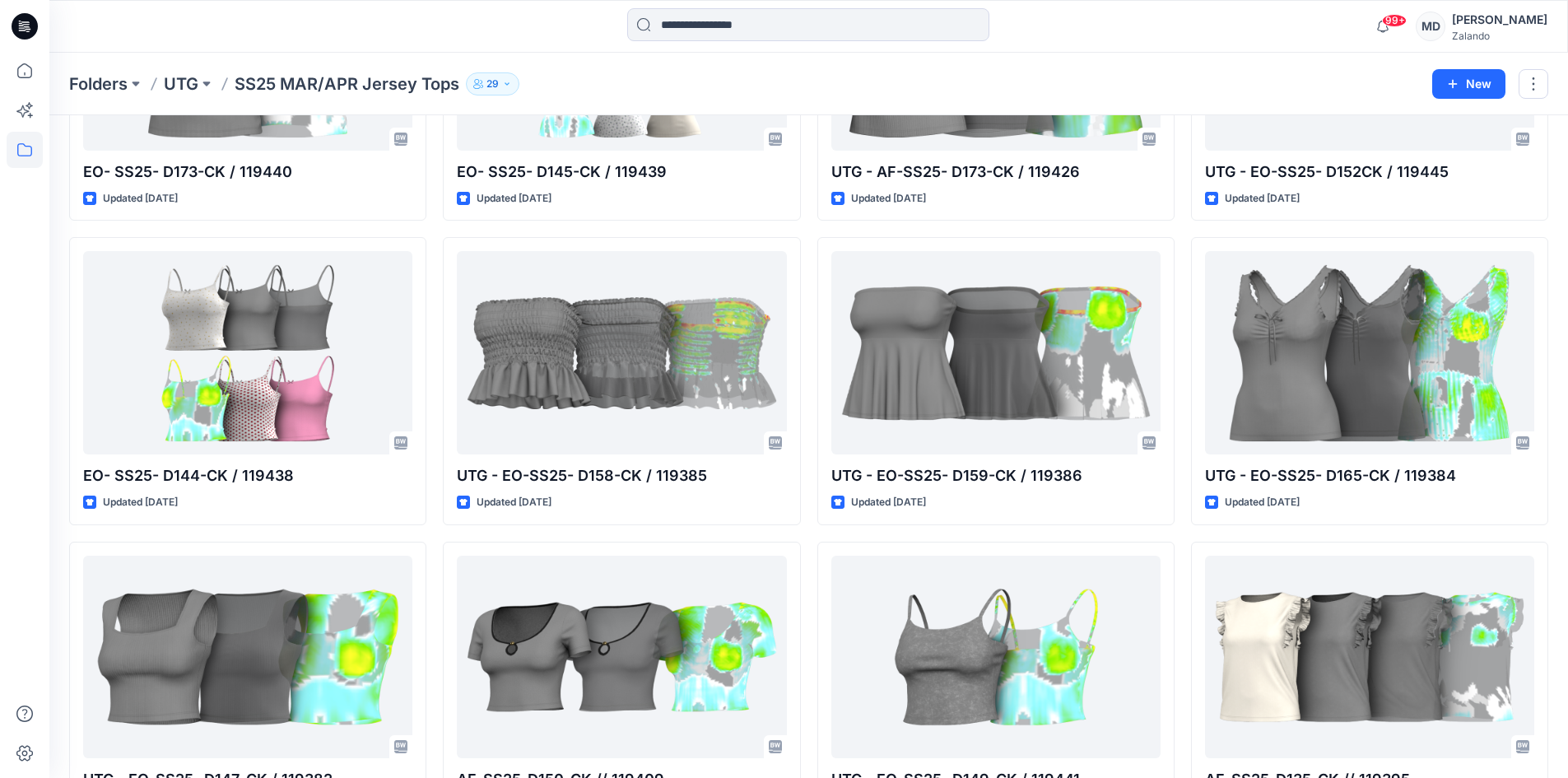
scroll to position [2115, 0]
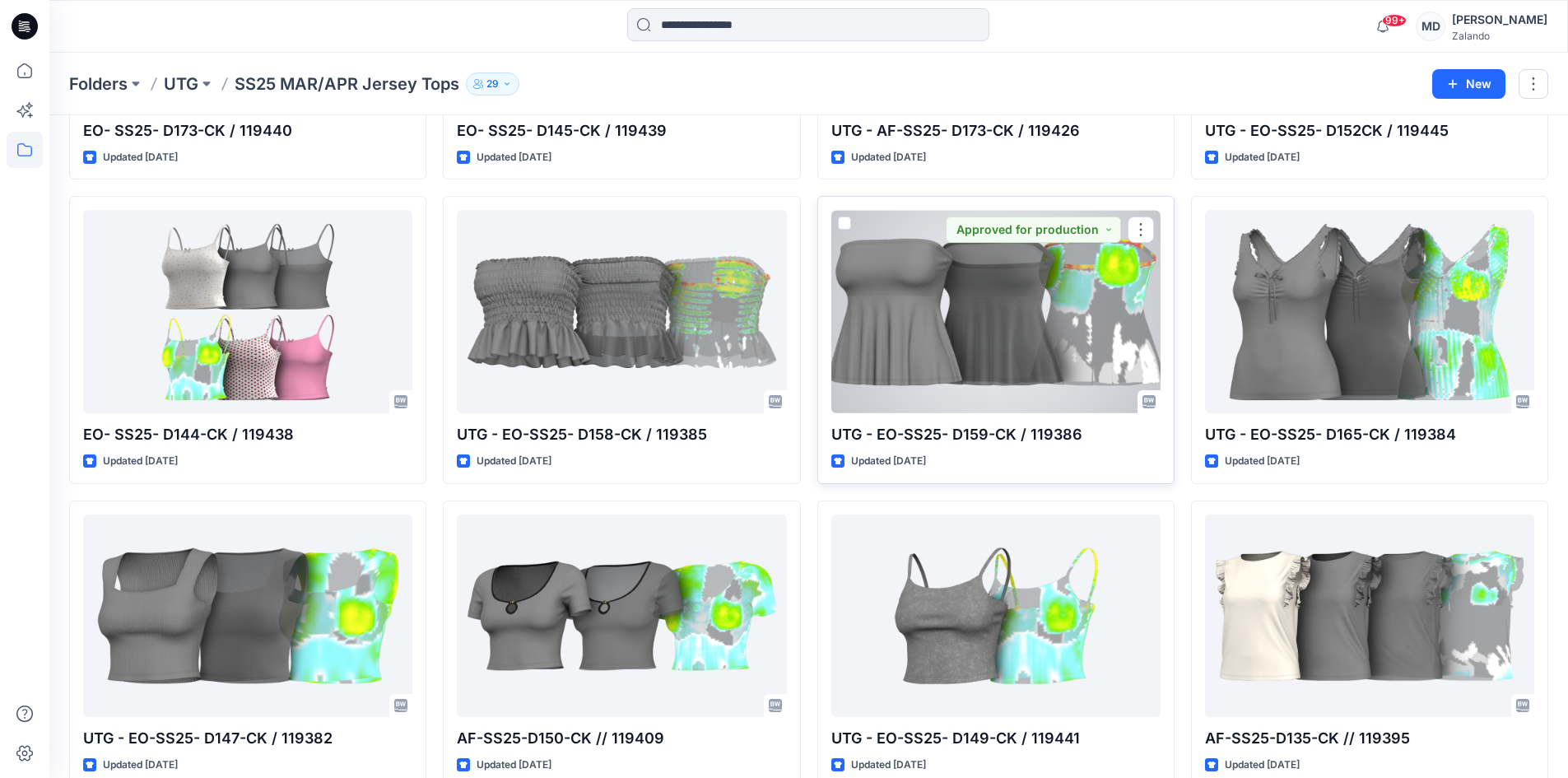
click at [1007, 315] on div at bounding box center [996, 311] width 329 height 203
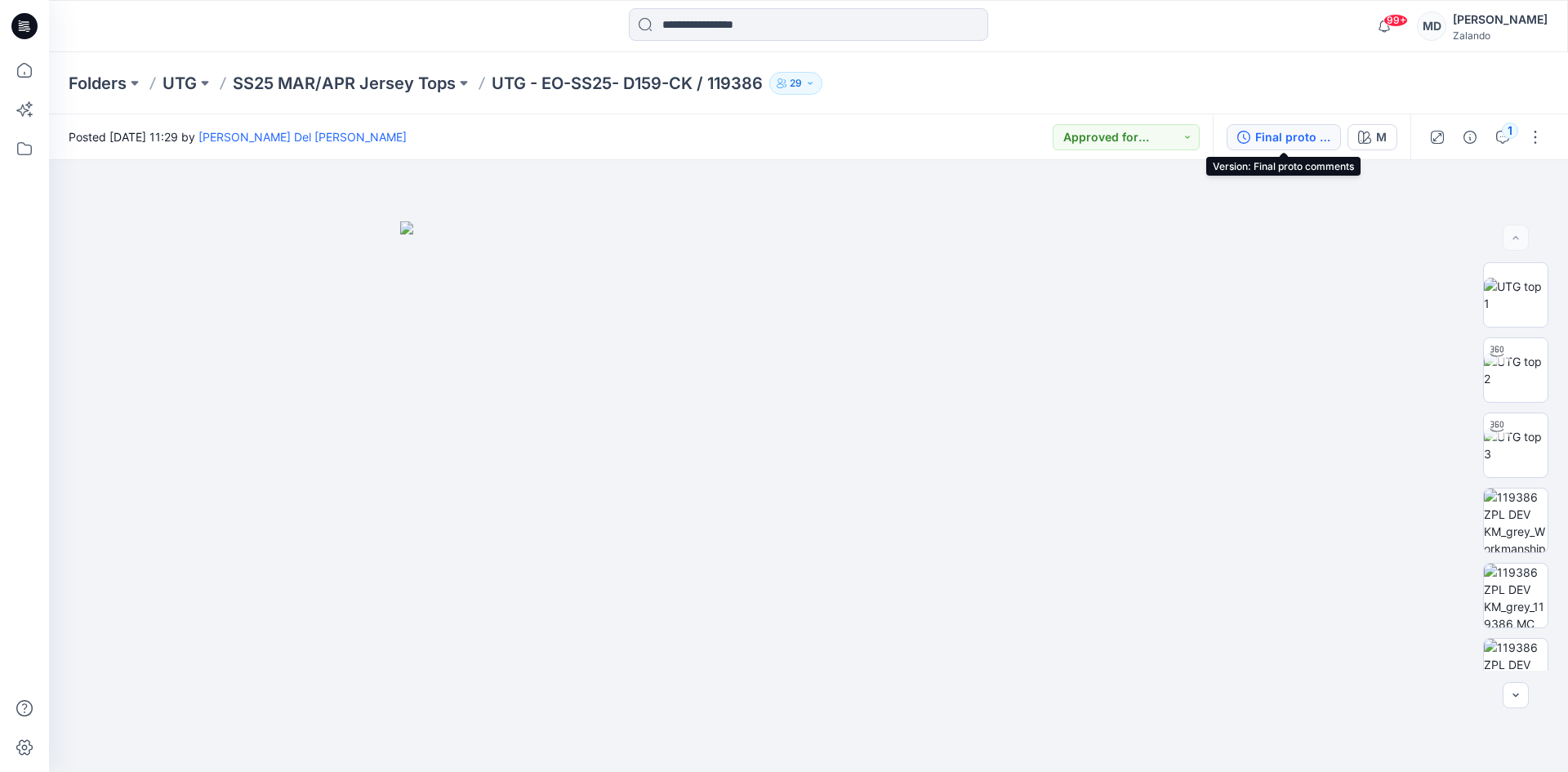
click at [1279, 139] on div "Final proto comments" at bounding box center [1292, 137] width 75 height 18
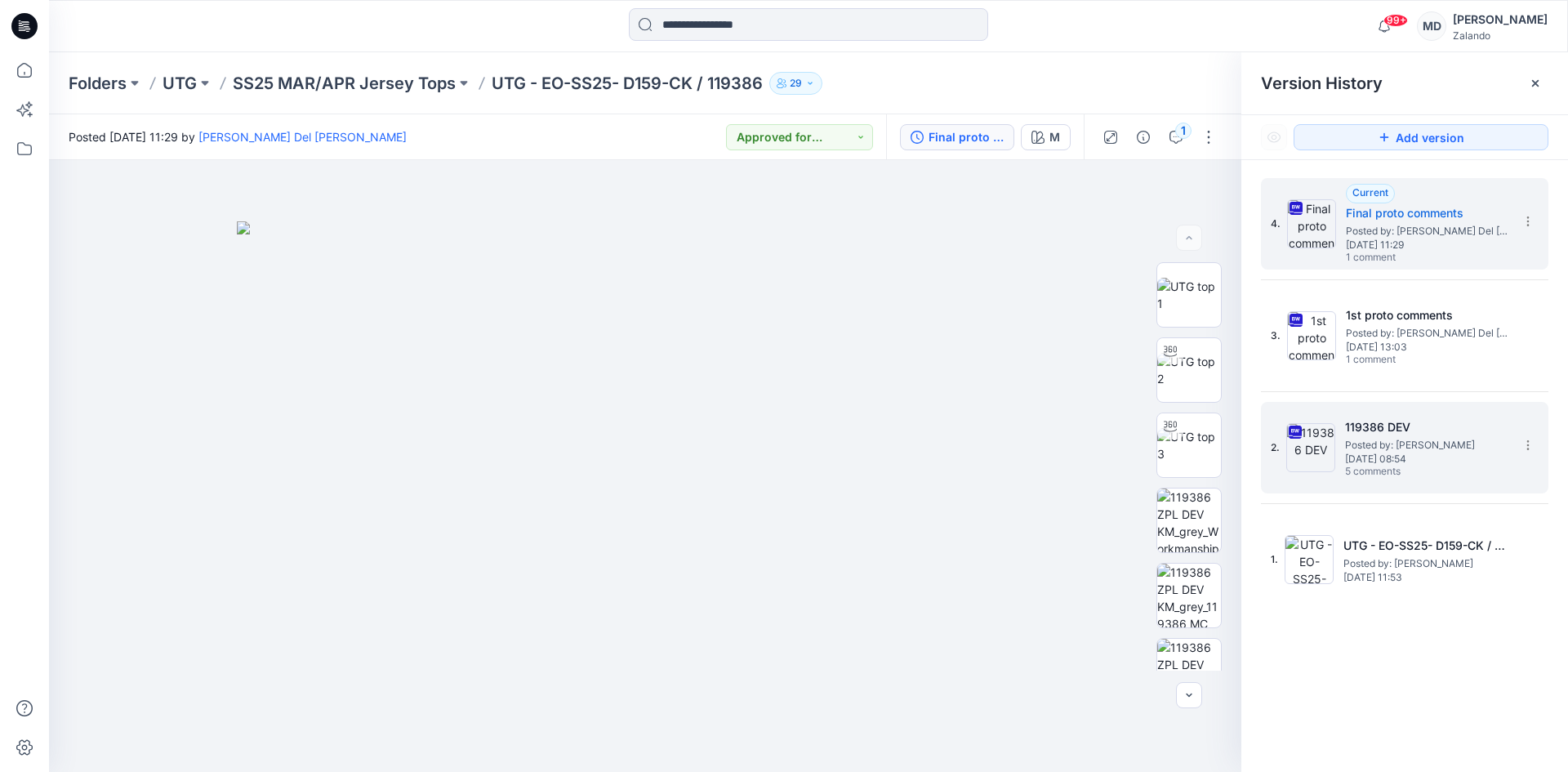
click at [1428, 457] on span "Monday, August 26, 2024 08:54" at bounding box center [1427, 458] width 163 height 11
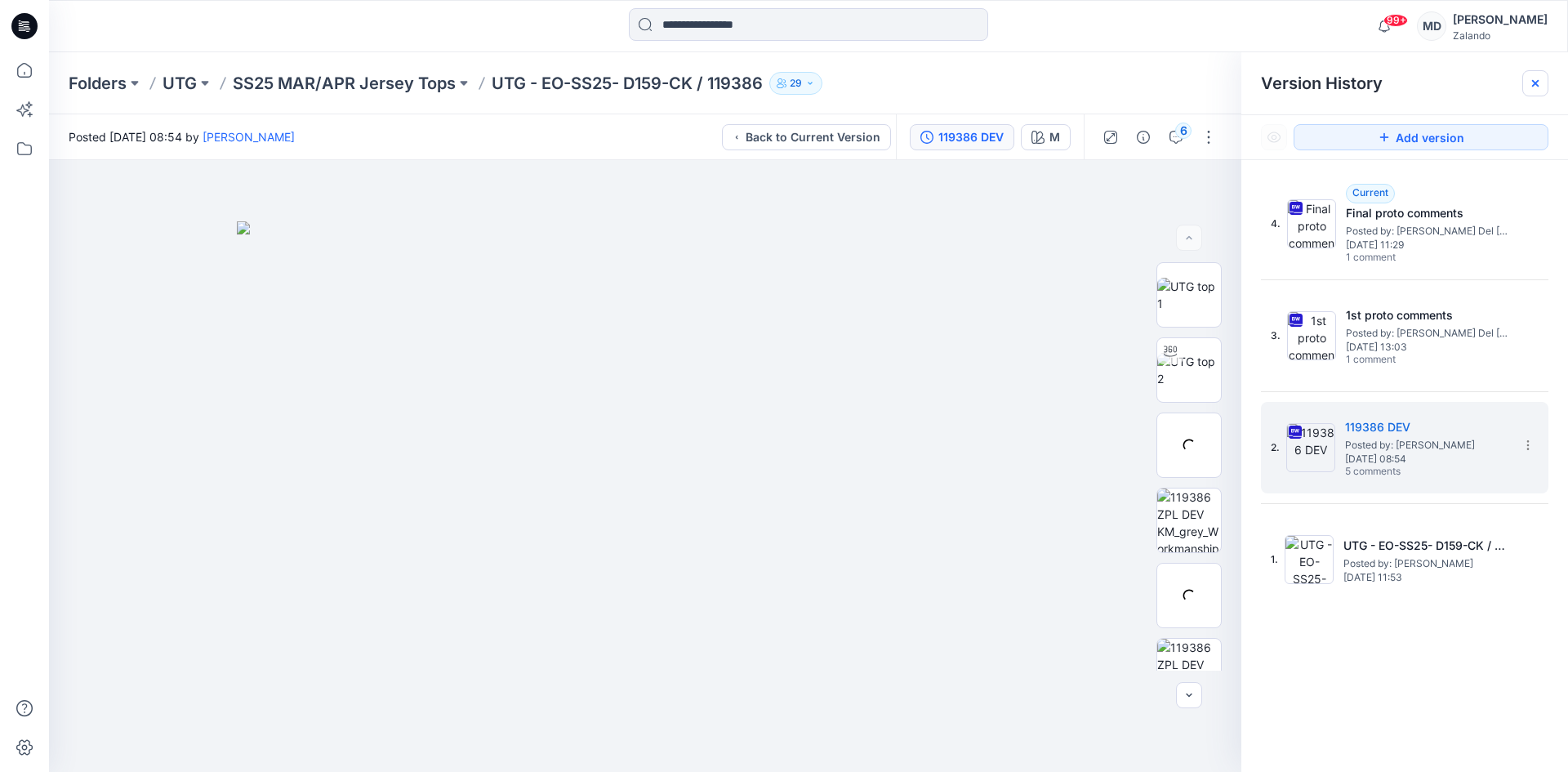
click at [1535, 75] on div at bounding box center [1535, 83] width 26 height 26
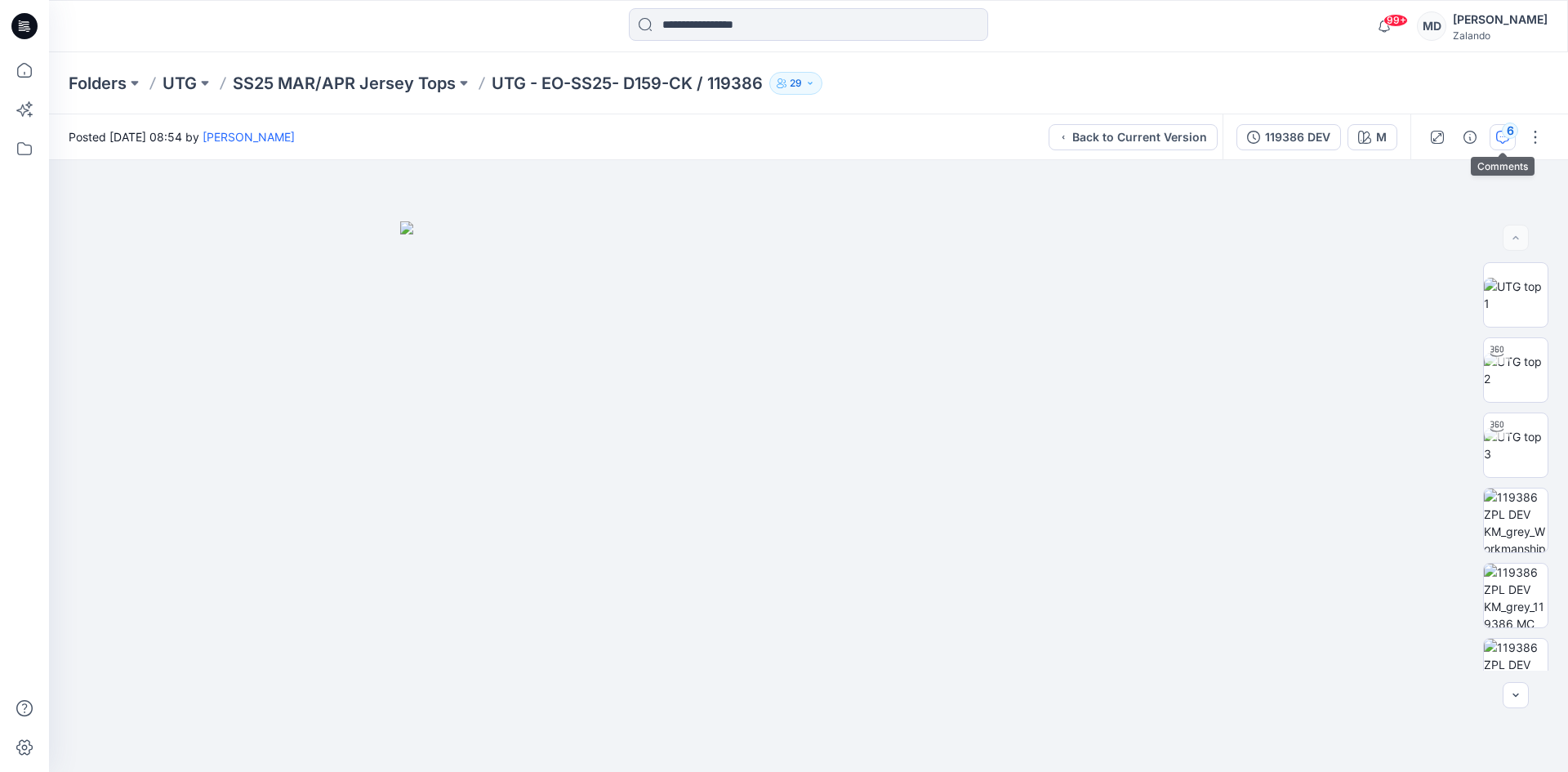
click at [1509, 136] on div "6" at bounding box center [1509, 130] width 16 height 16
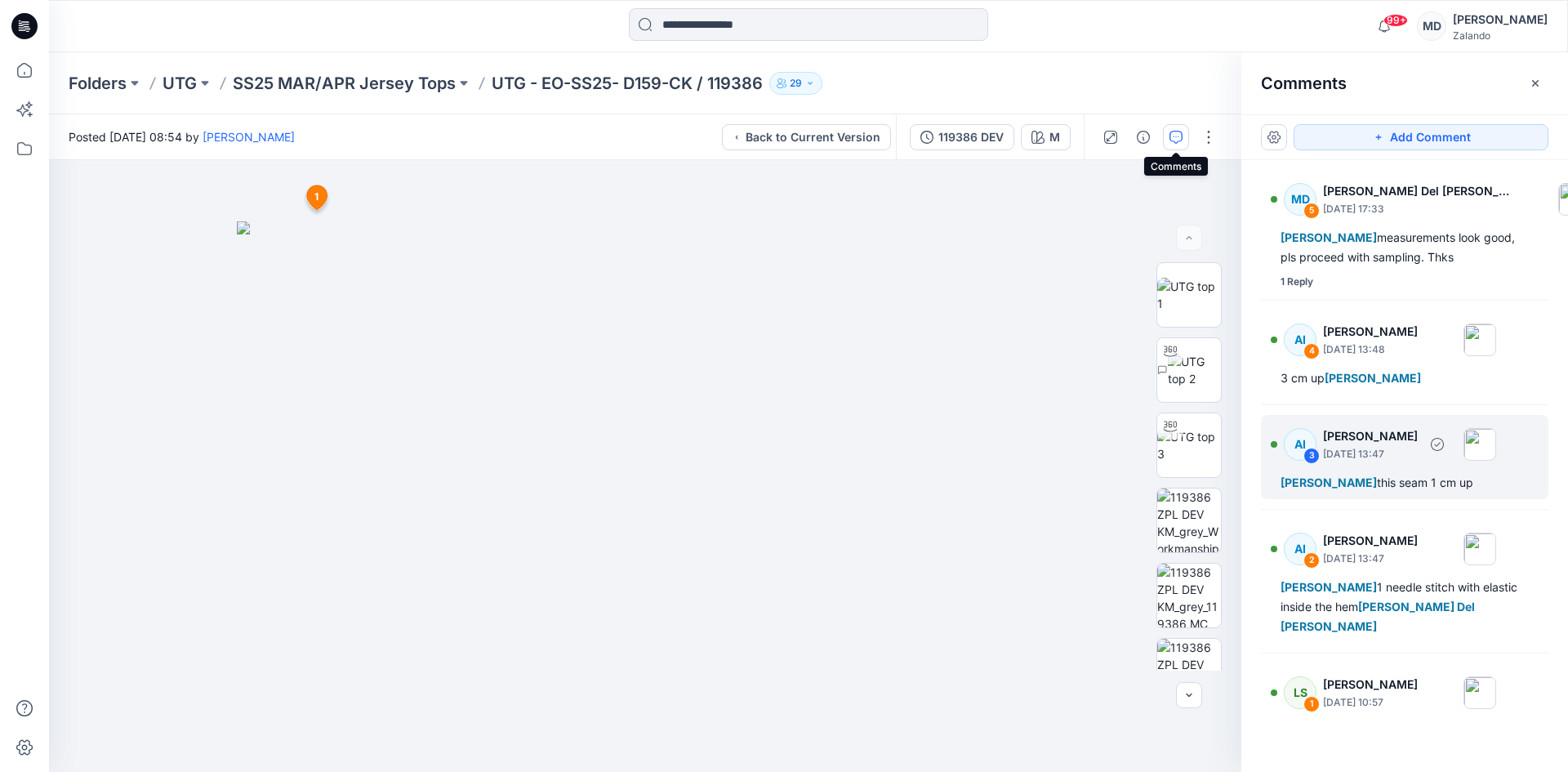
scroll to position [46, 0]
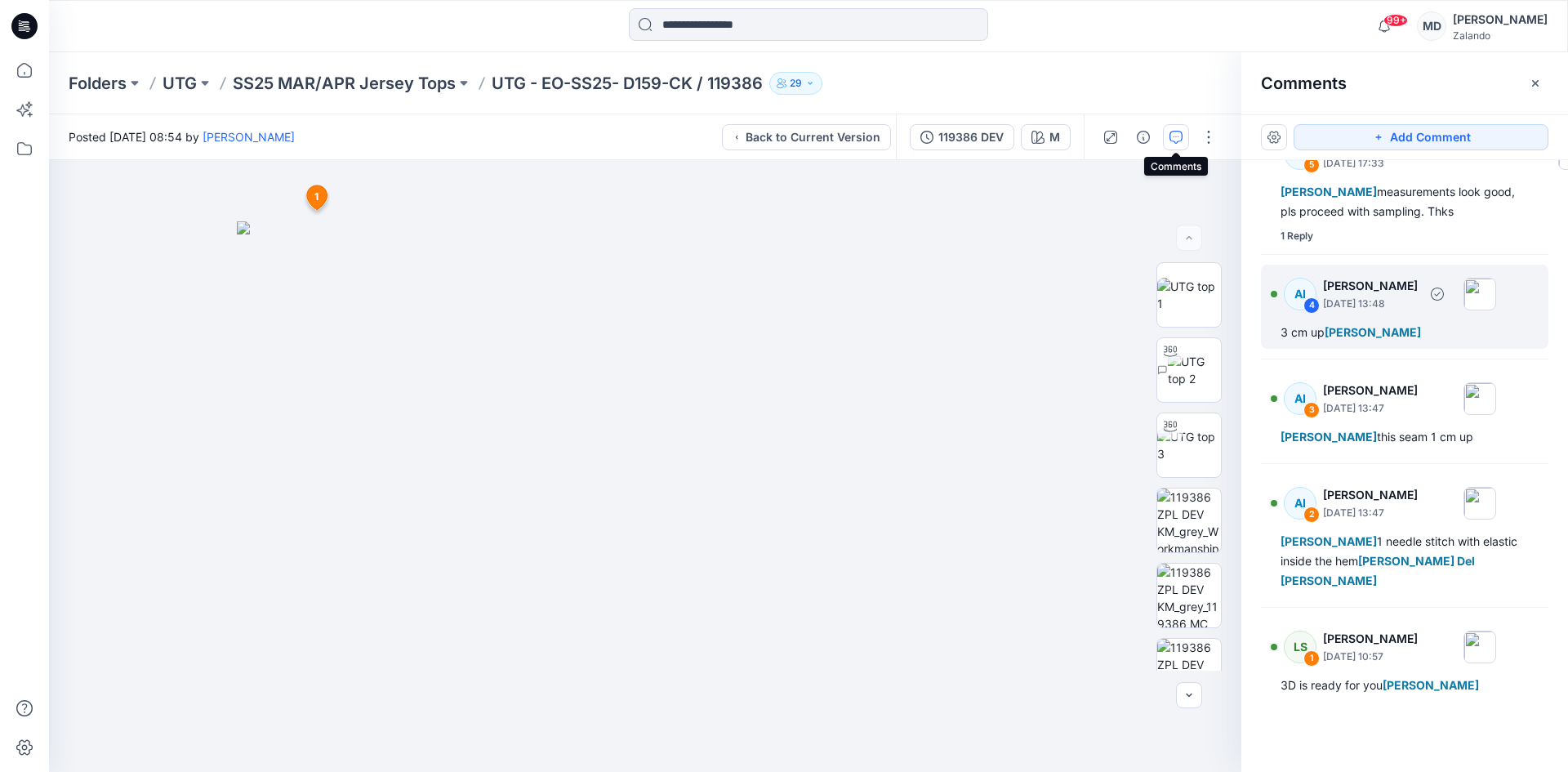
click at [1452, 343] on div "AI 4 Alexandre Ivan Almeida Fonseca August 28, 2024 13:48 3 cm up Lise Stougaard" at bounding box center [1405, 306] width 287 height 84
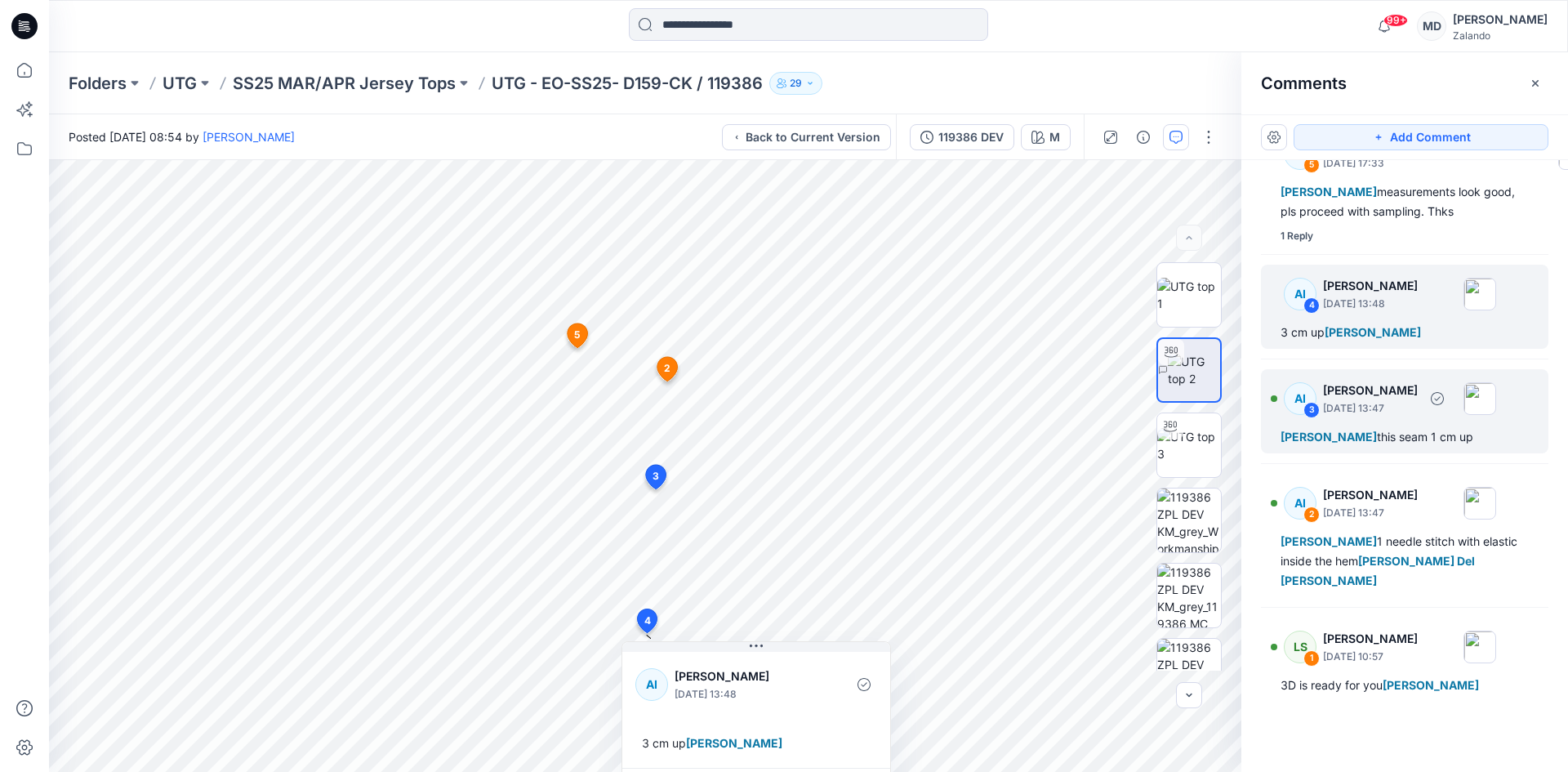
click at [1462, 446] on div "AI 3 Alexandre Ivan Almeida Fonseca August 28, 2024 13:47 Lise Stougaard this s…" at bounding box center [1405, 411] width 287 height 84
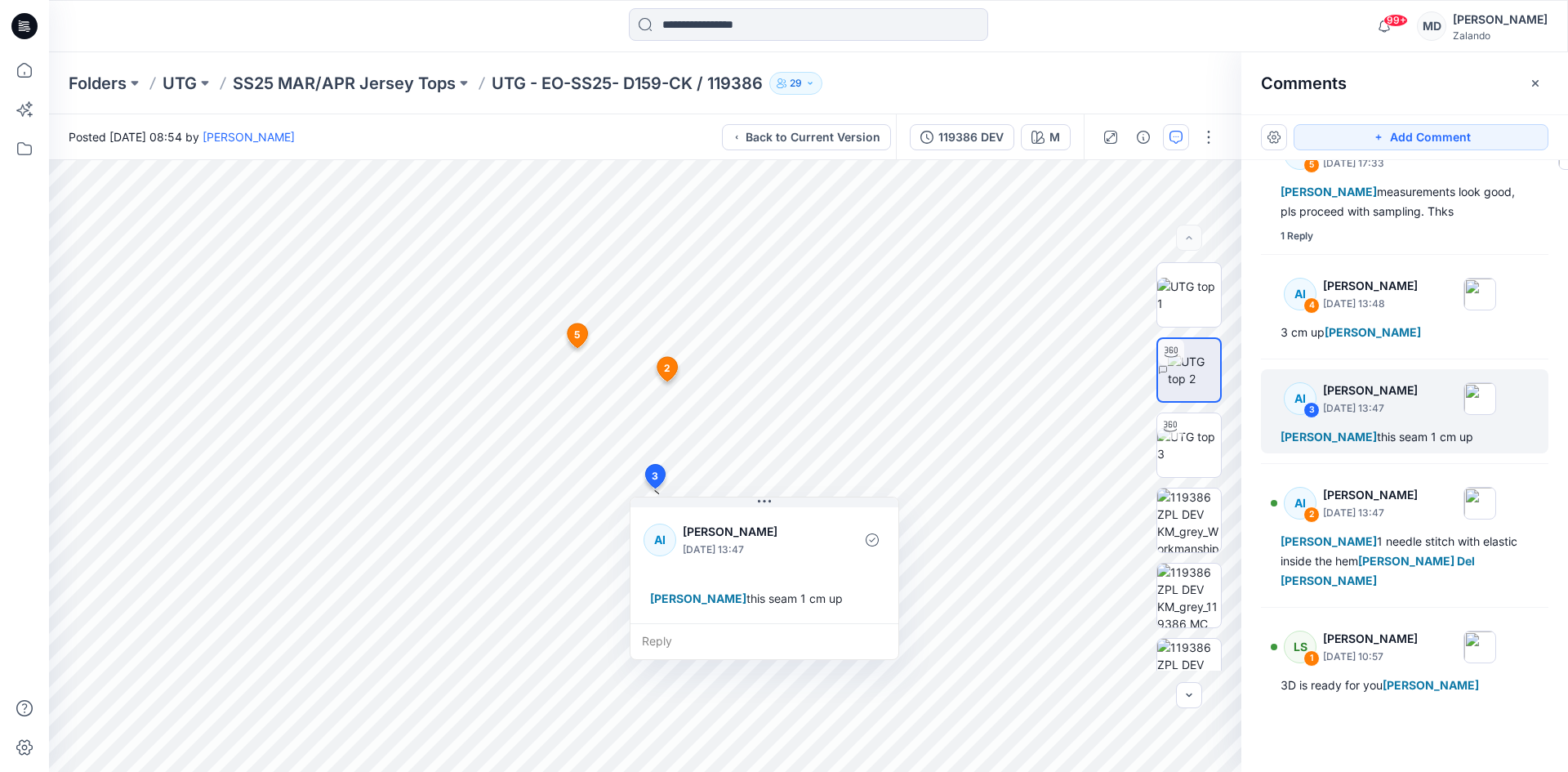
scroll to position [0, 0]
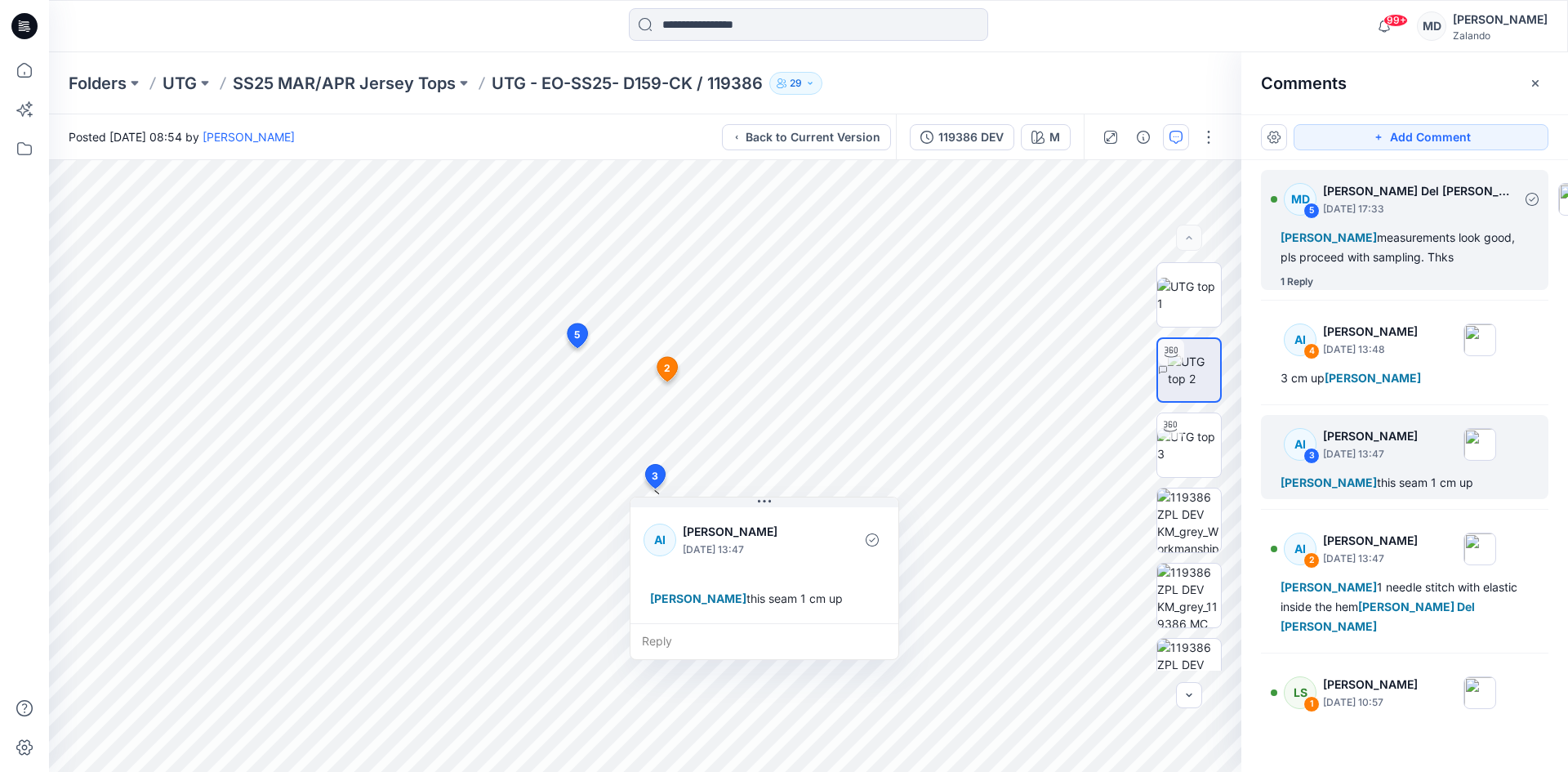
click at [1372, 274] on div "1 Reply" at bounding box center [1414, 281] width 268 height 16
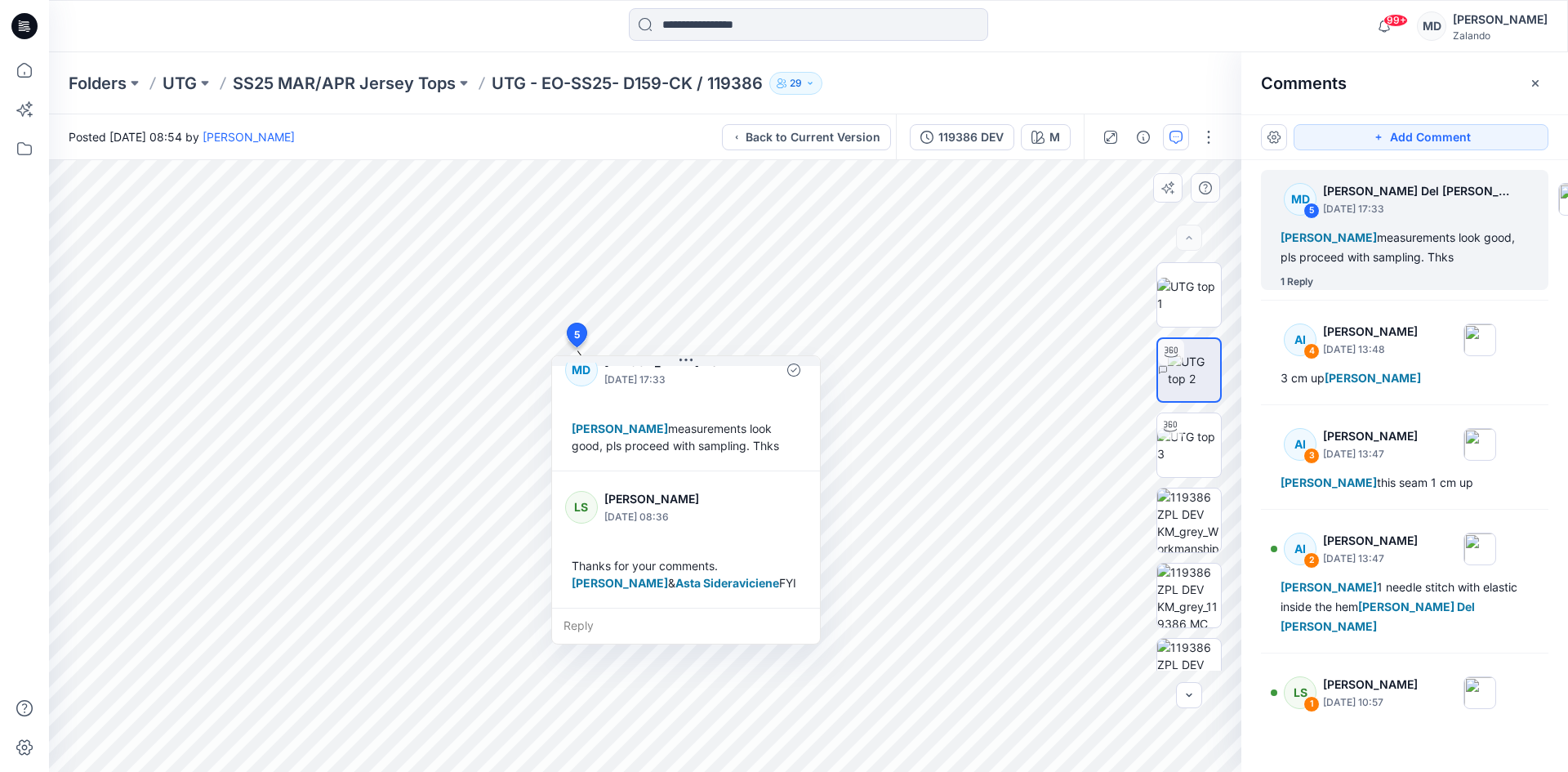
scroll to position [46, 0]
click at [1003, 70] on div "Folders UTG SS25 MAR/APR Jersey Tops UTG - EO-SS25- D159-CK / 119386 29" at bounding box center [809, 82] width 1519 height 62
click at [1542, 81] on button "button" at bounding box center [1535, 83] width 26 height 26
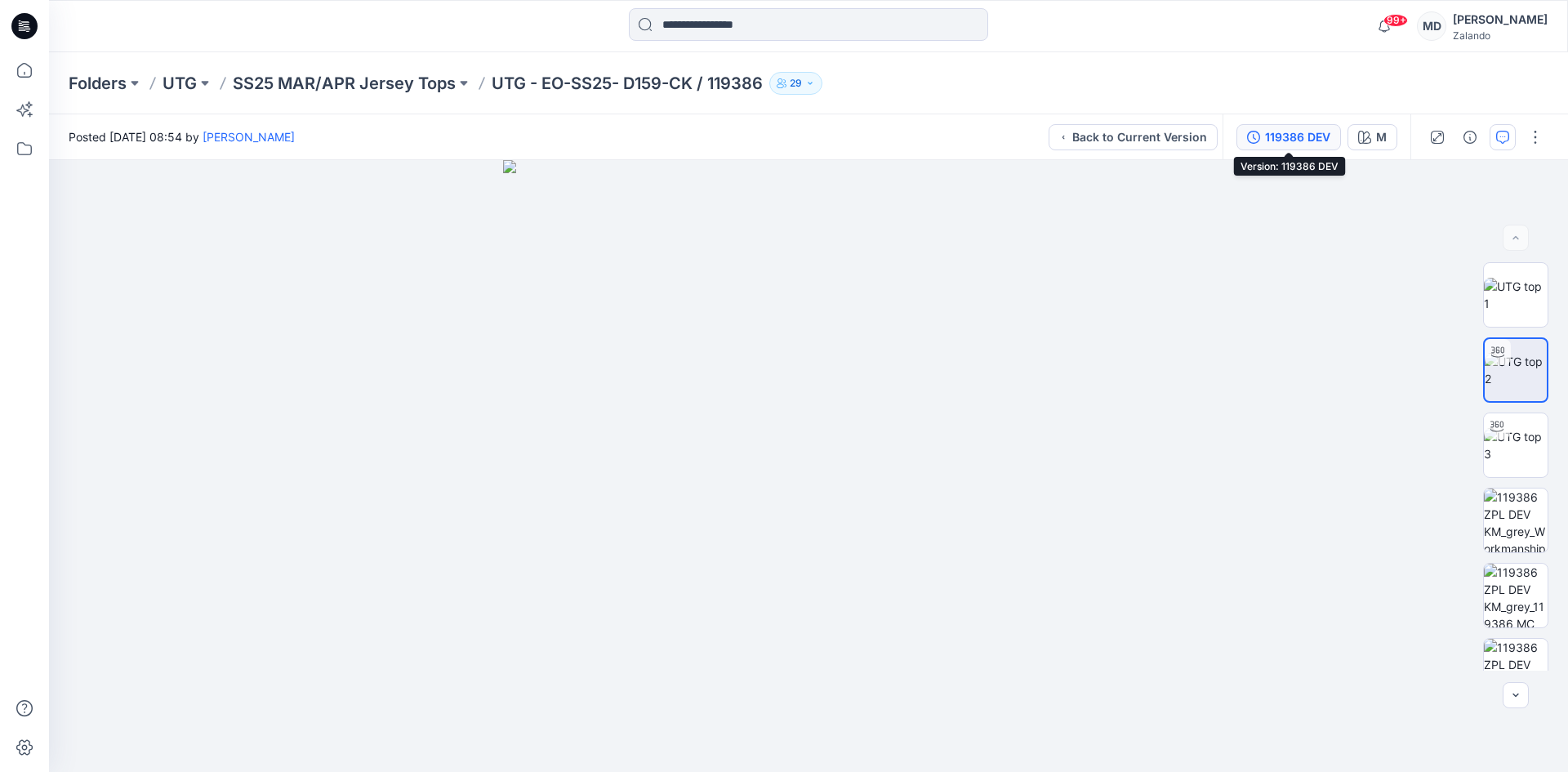
click at [1272, 132] on div "119386 DEV" at bounding box center [1298, 137] width 65 height 18
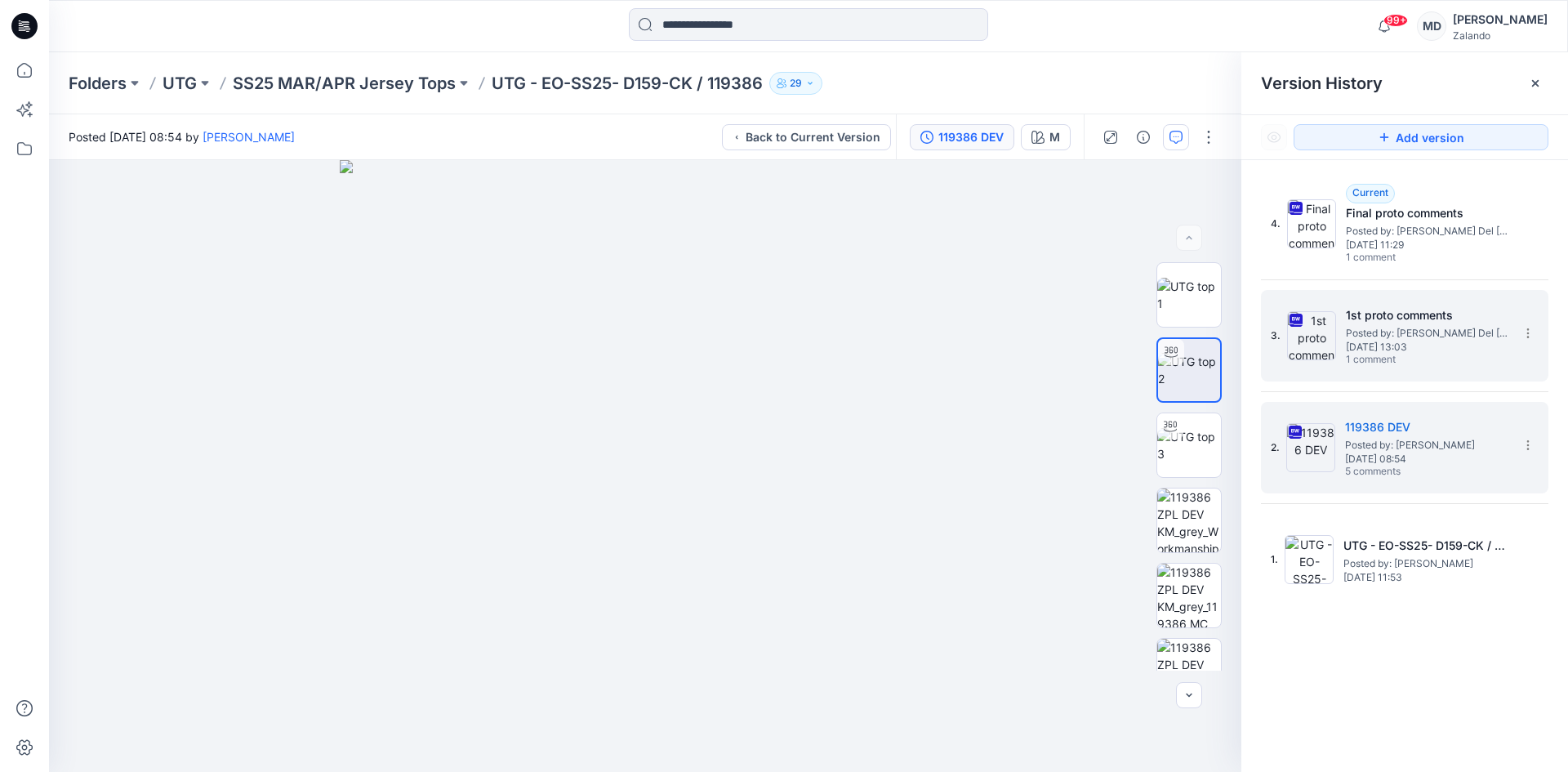
click at [1397, 363] on span "1 comment" at bounding box center [1403, 360] width 114 height 13
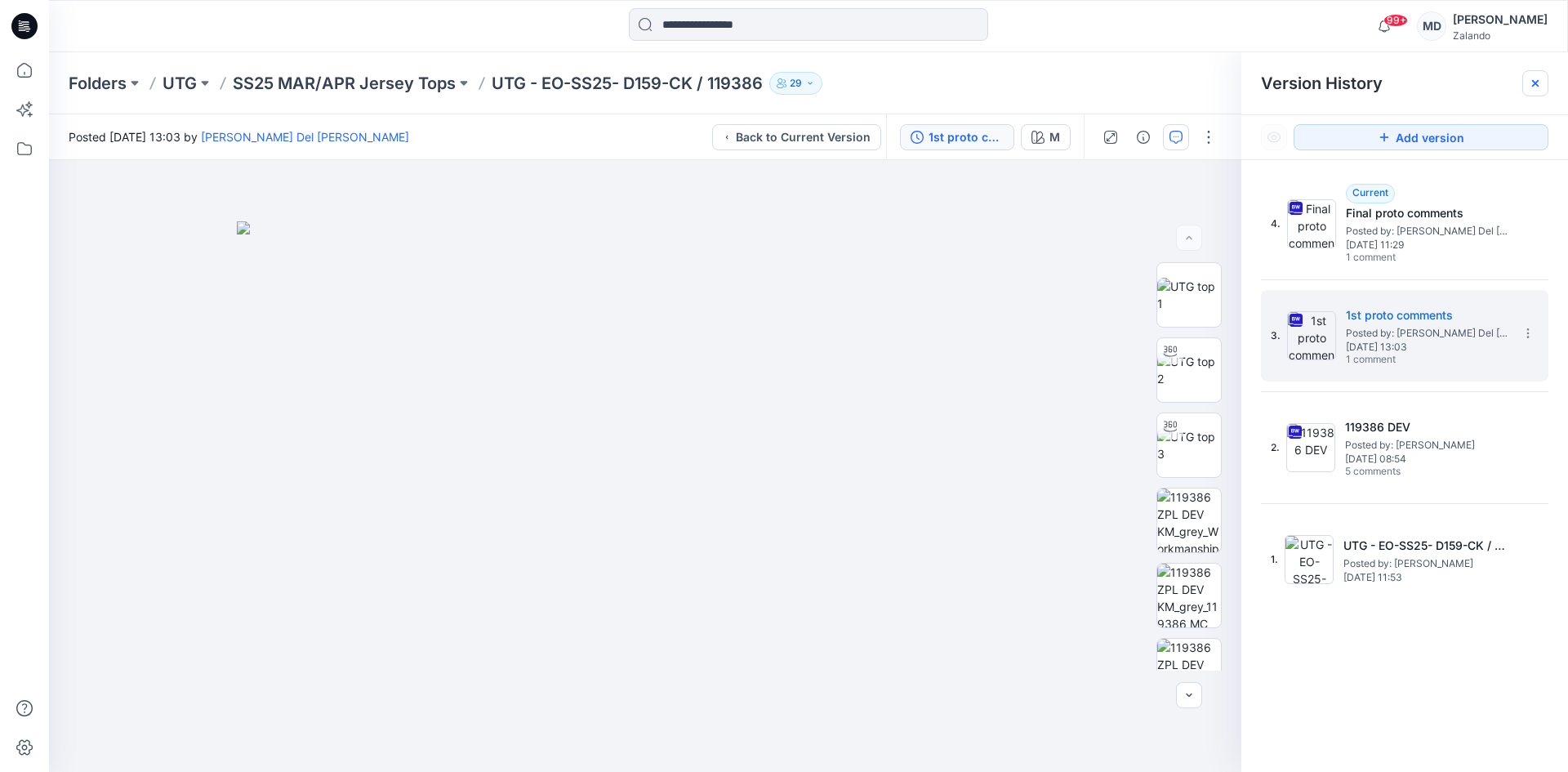
click at [1541, 77] on icon at bounding box center [1535, 82] width 13 height 13
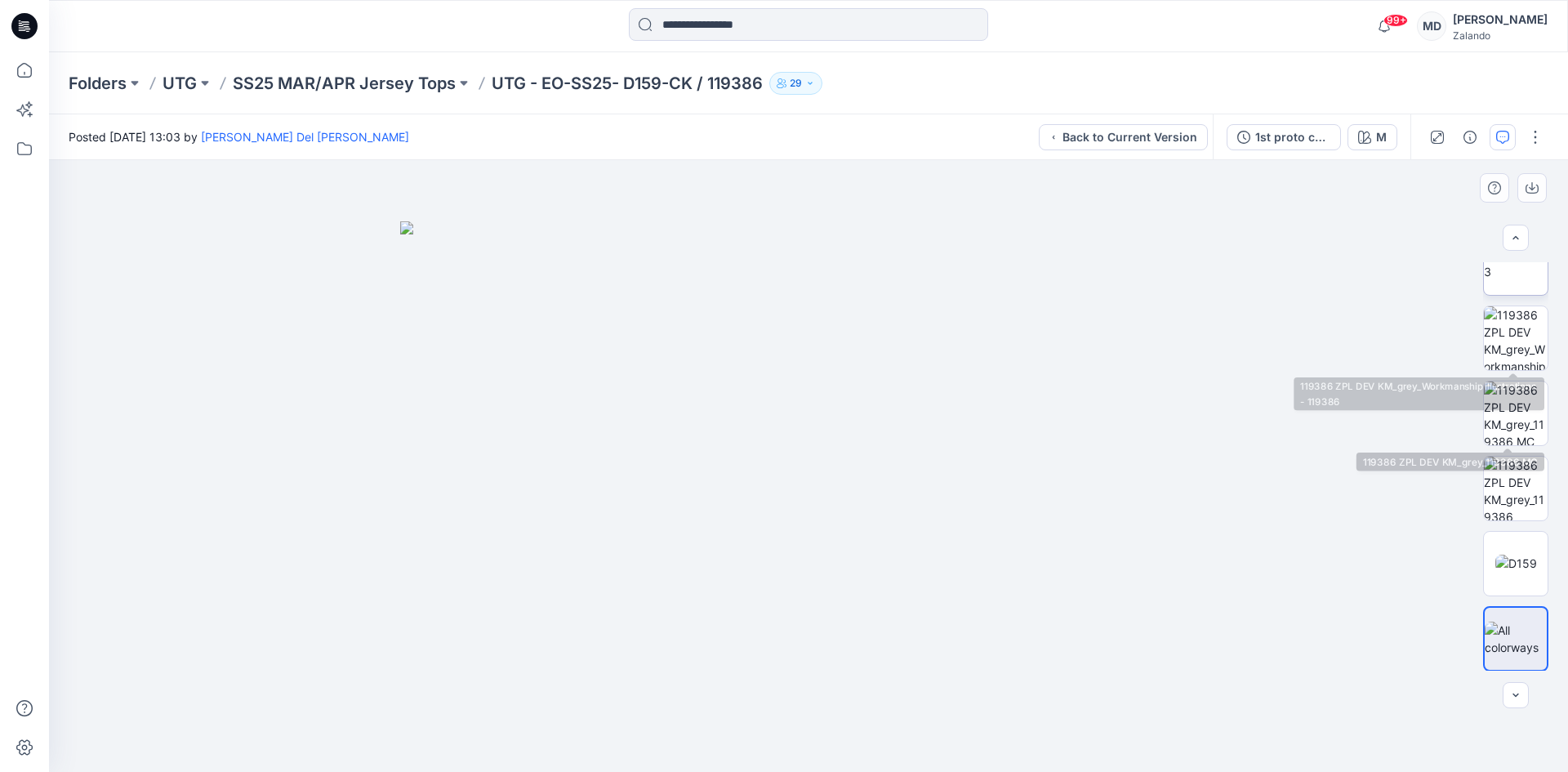
scroll to position [183, 0]
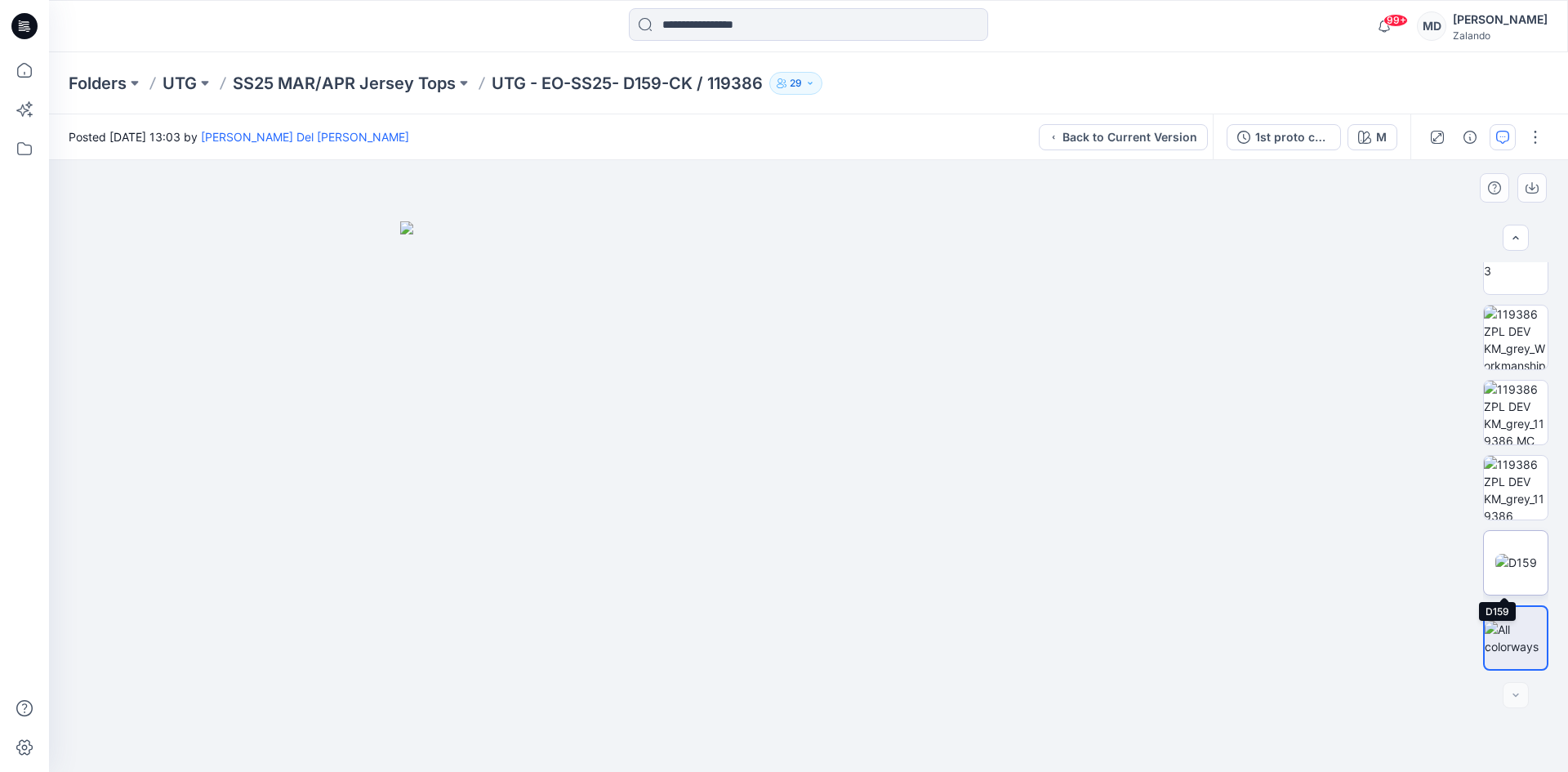
click at [1505, 570] on img at bounding box center [1516, 562] width 42 height 17
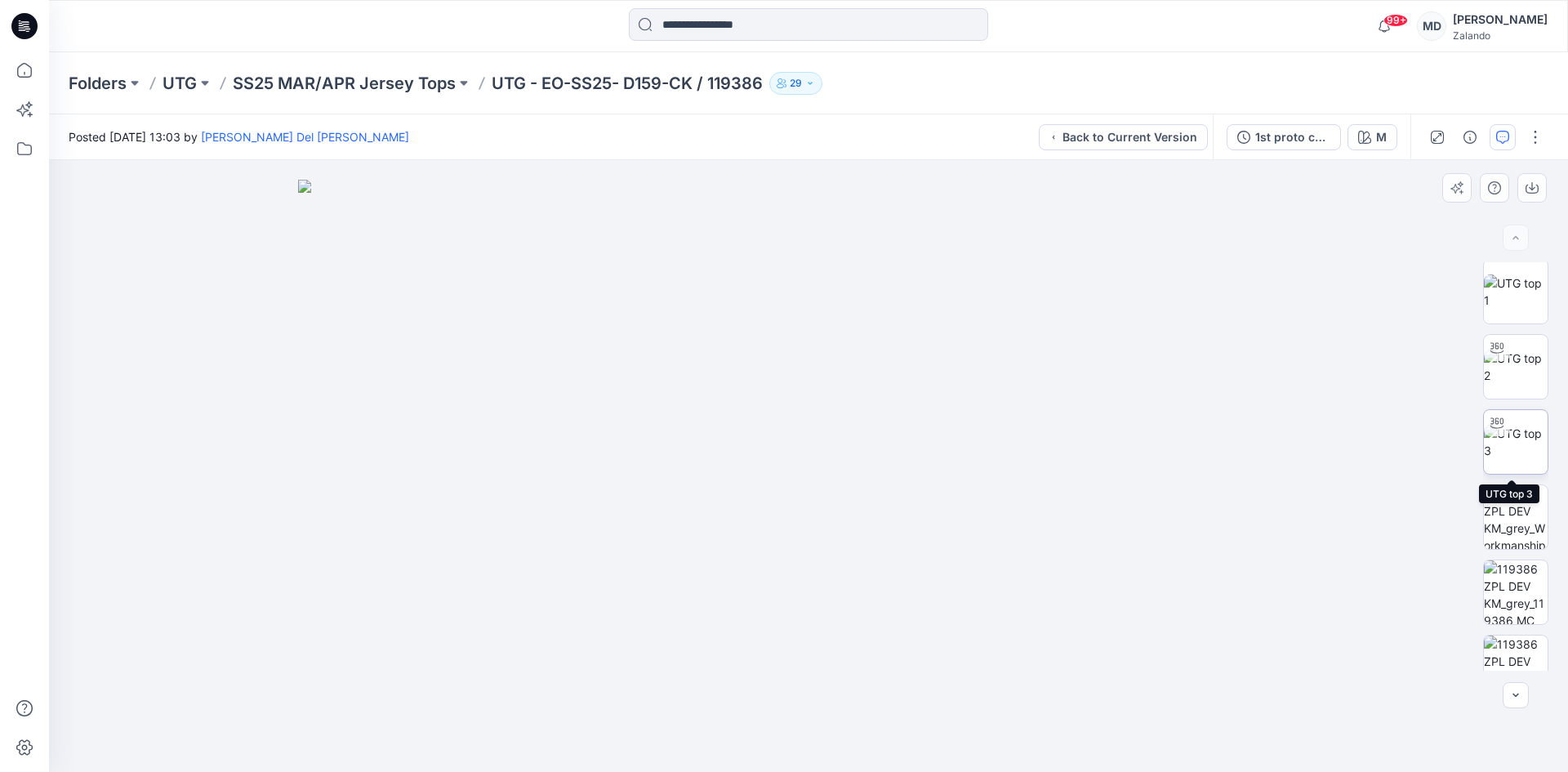
scroll to position [0, 0]
